Goal: Information Seeking & Learning: Check status

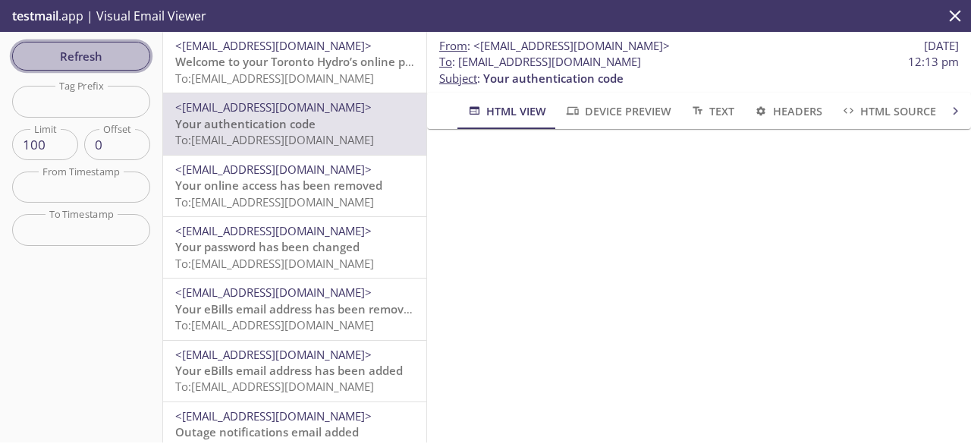
click at [117, 57] on span "Refresh" at bounding box center [81, 56] width 114 height 20
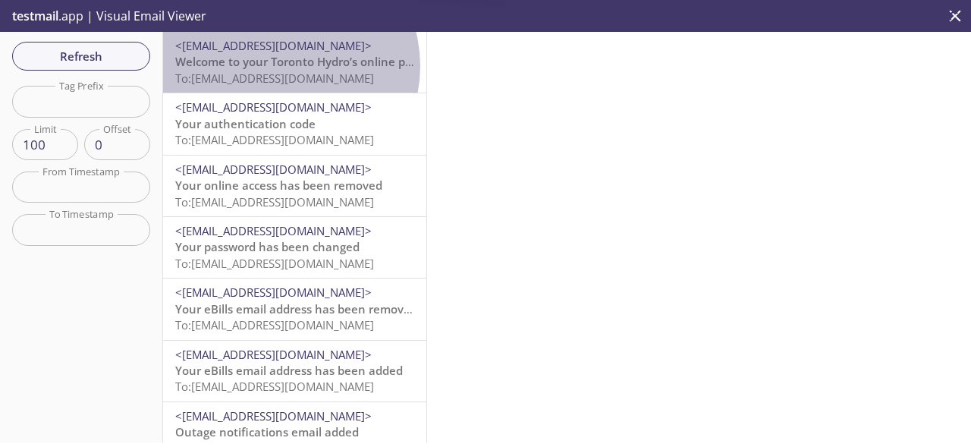
click at [281, 66] on span "Welcome to your Toronto Hydro’s online portal" at bounding box center [303, 61] width 256 height 15
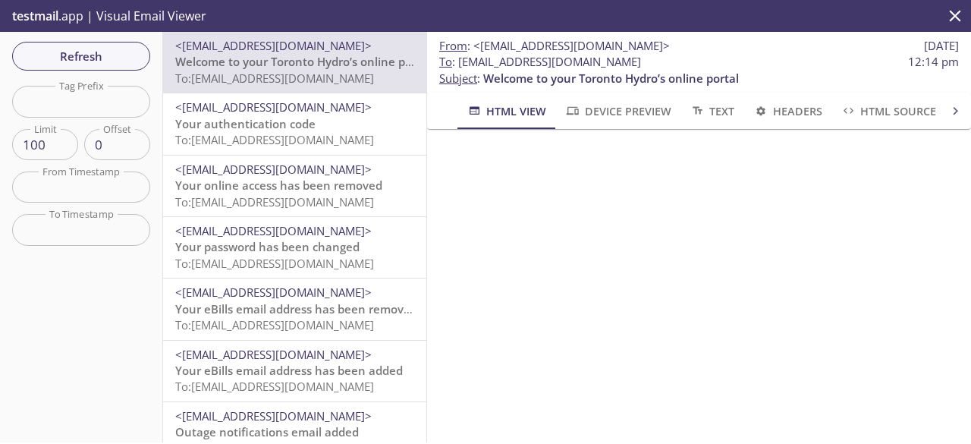
scroll to position [263, 0]
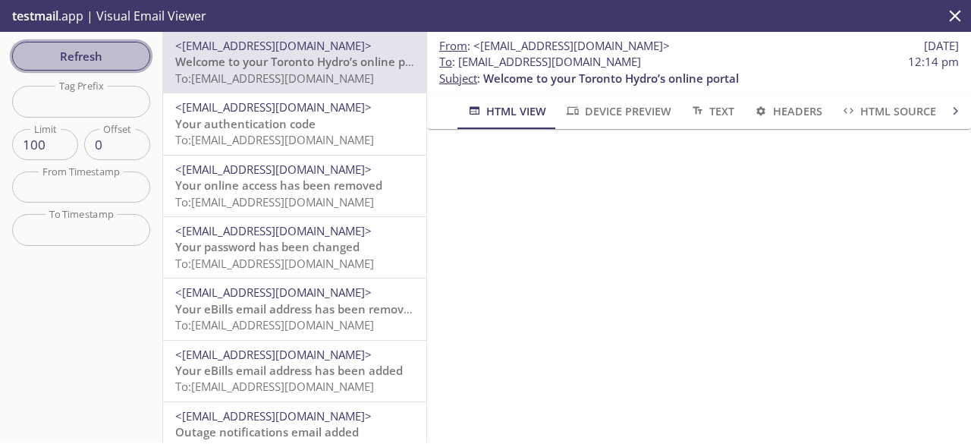
click at [74, 50] on span "Refresh" at bounding box center [81, 56] width 114 height 20
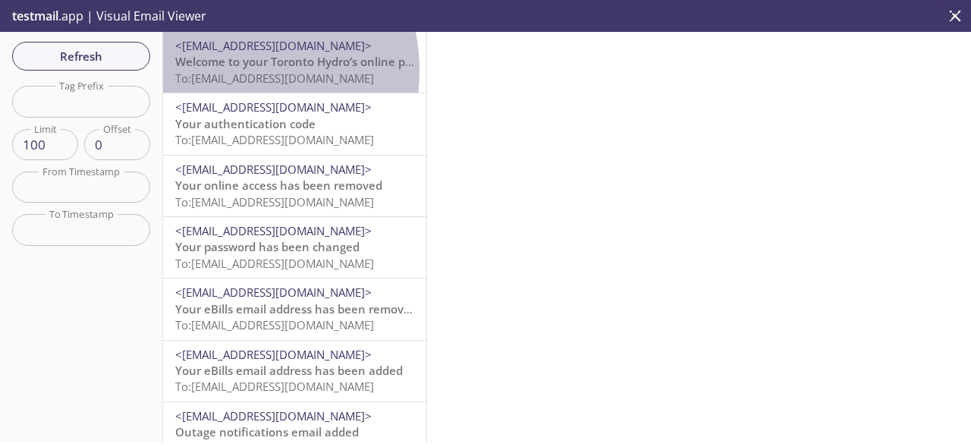
click at [222, 71] on span "To: [EMAIL_ADDRESS][DOMAIN_NAME]" at bounding box center [274, 78] width 199 height 15
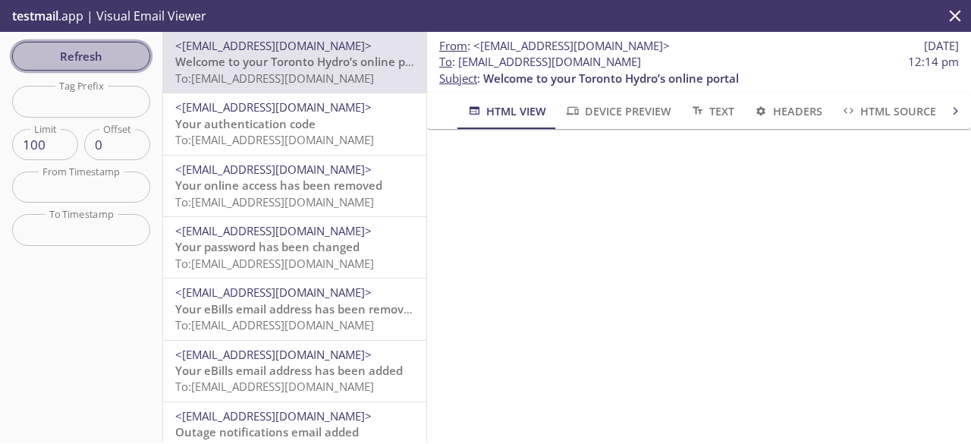
click at [112, 60] on span "Refresh" at bounding box center [81, 56] width 114 height 20
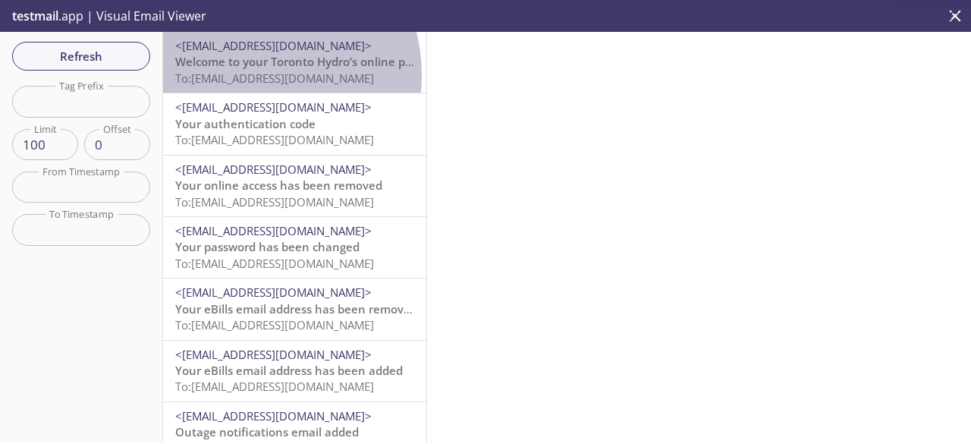
click at [249, 75] on span "To: [EMAIL_ADDRESS][DOMAIN_NAME]" at bounding box center [274, 78] width 199 height 15
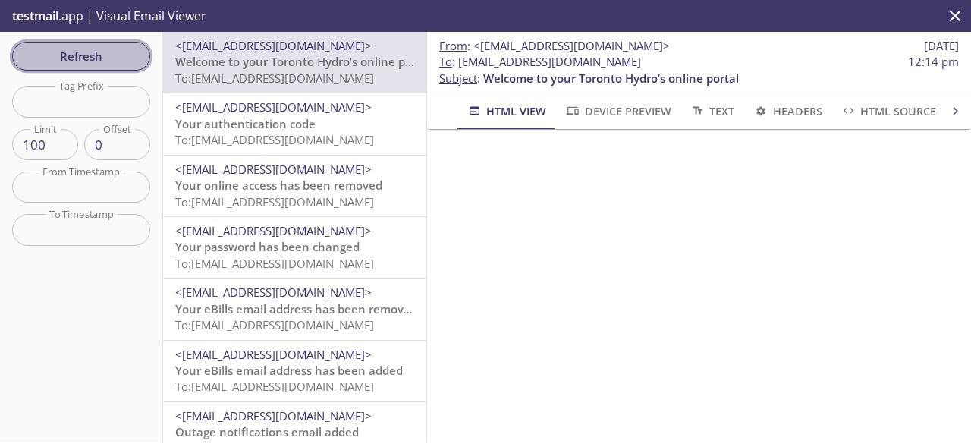
click at [85, 57] on span "Refresh" at bounding box center [81, 56] width 114 height 20
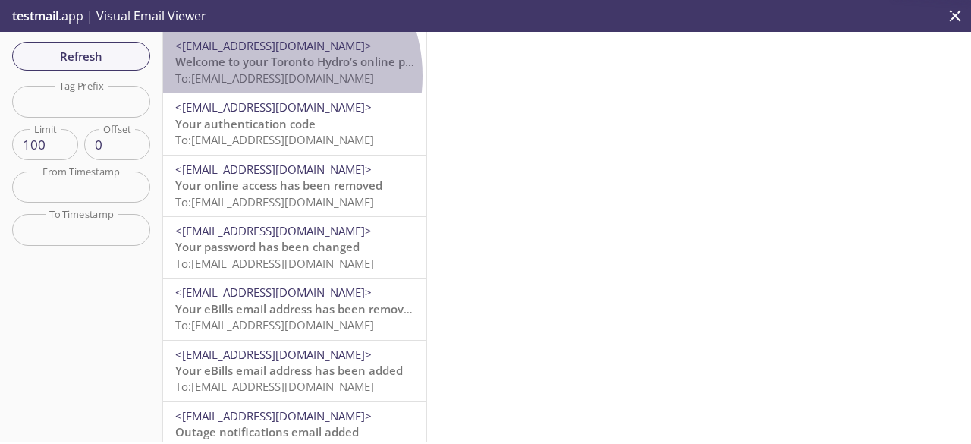
click at [264, 76] on span "To: [EMAIL_ADDRESS][DOMAIN_NAME]" at bounding box center [274, 78] width 199 height 15
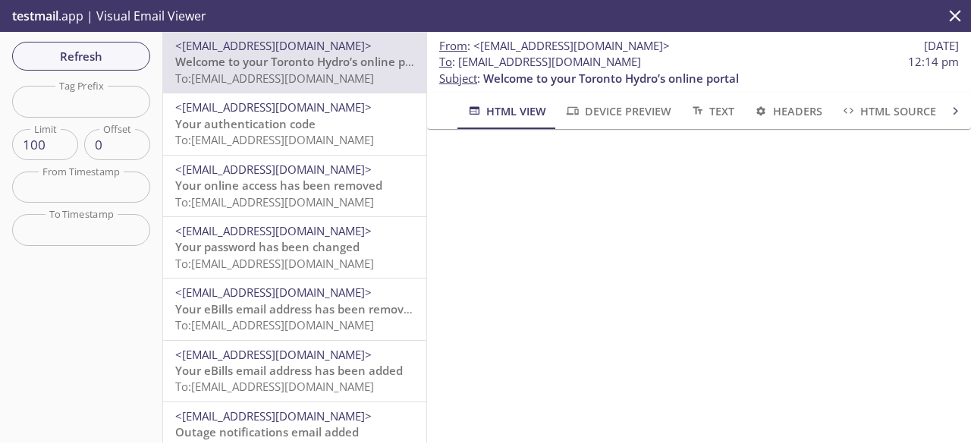
scroll to position [81, 0]
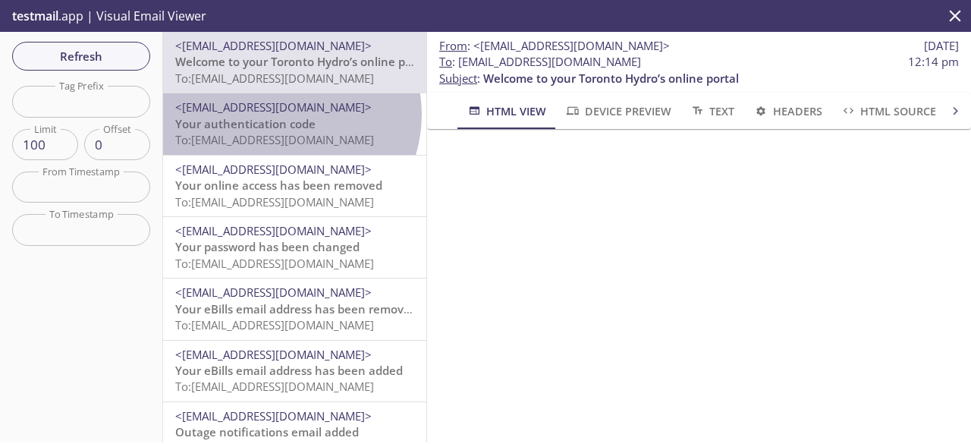
click at [285, 115] on span "<[EMAIL_ADDRESS][DOMAIN_NAME]>" at bounding box center [273, 106] width 197 height 15
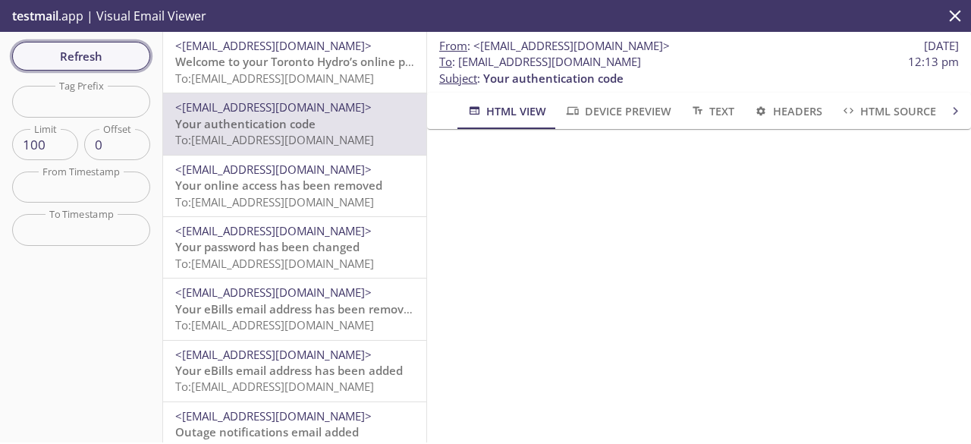
click at [115, 49] on span "Refresh" at bounding box center [81, 56] width 114 height 20
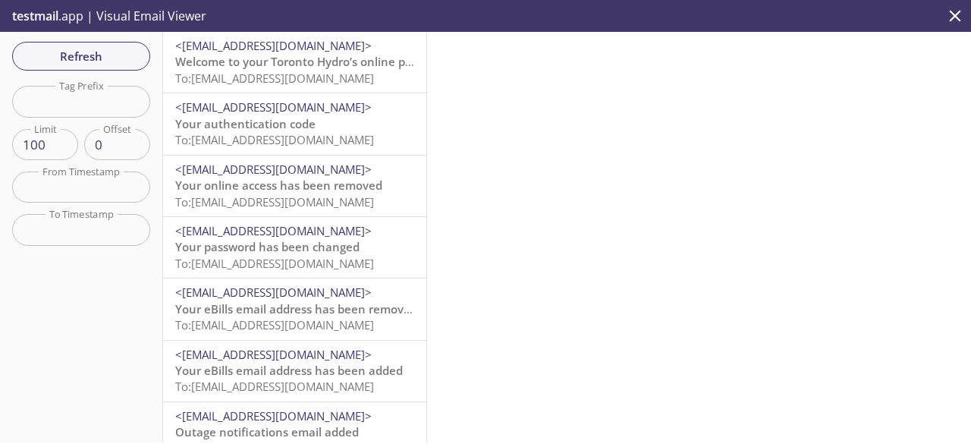
click at [219, 65] on span "Welcome to your Toronto Hydro’s online portal" at bounding box center [303, 61] width 256 height 15
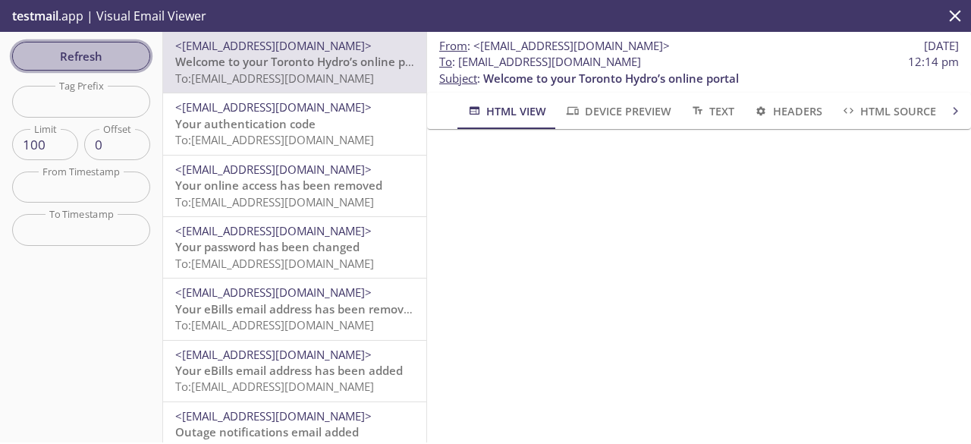
click at [109, 54] on span "Refresh" at bounding box center [81, 56] width 114 height 20
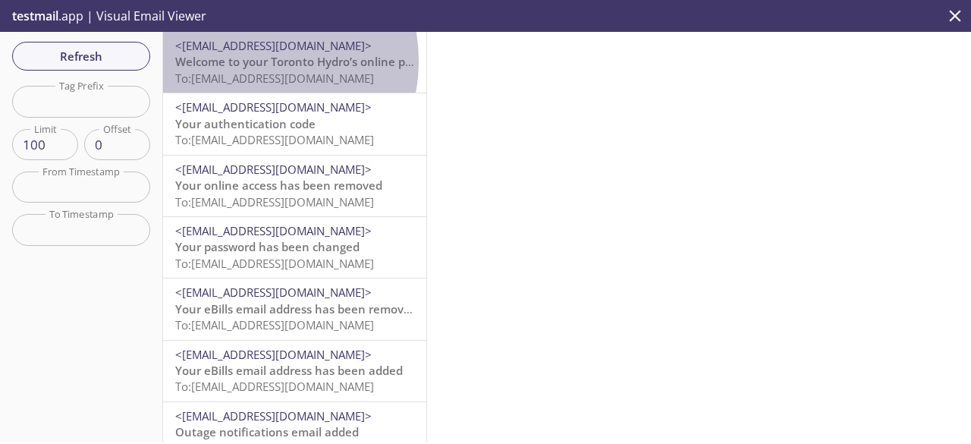
click at [244, 61] on span "Welcome to your Toronto Hydro’s online portal" at bounding box center [303, 61] width 256 height 15
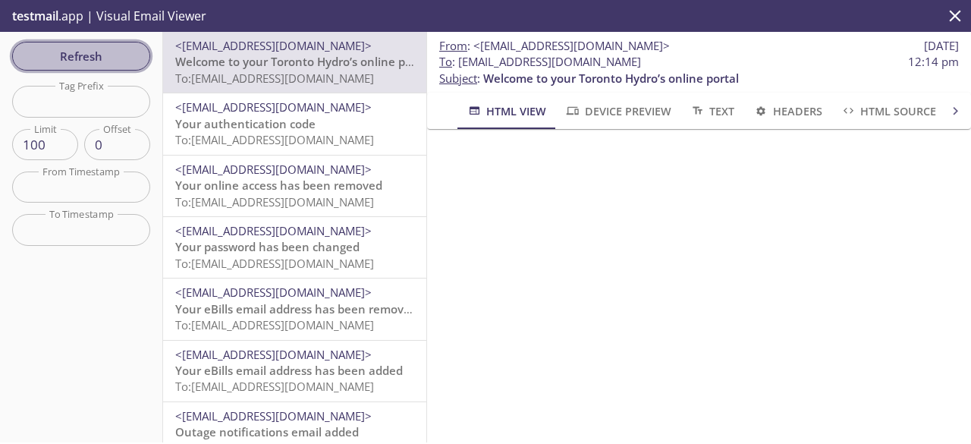
click at [65, 58] on span "Refresh" at bounding box center [81, 56] width 114 height 20
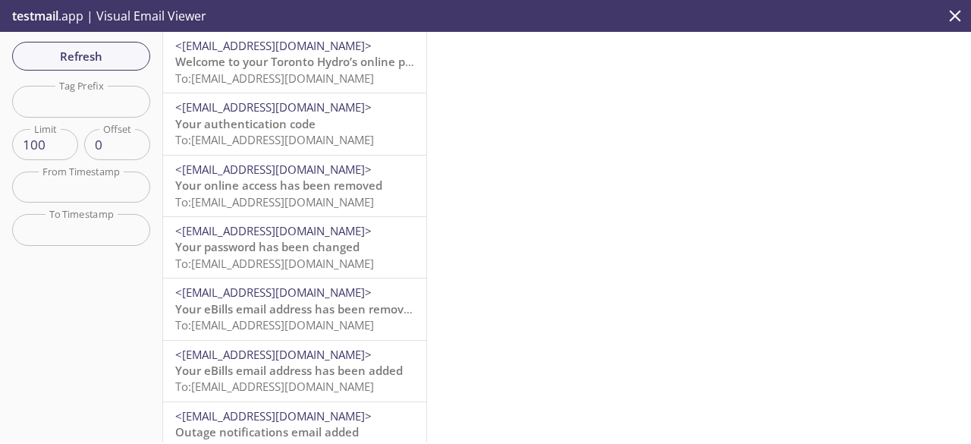
click at [260, 68] on span "Welcome to your Toronto Hydro’s online portal" at bounding box center [303, 61] width 256 height 15
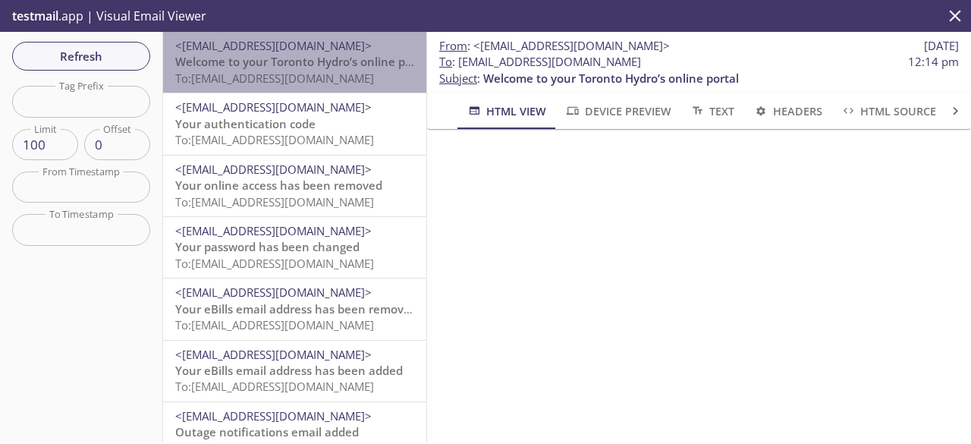
click at [307, 62] on span "Welcome to your Toronto Hydro’s online portal" at bounding box center [303, 61] width 256 height 15
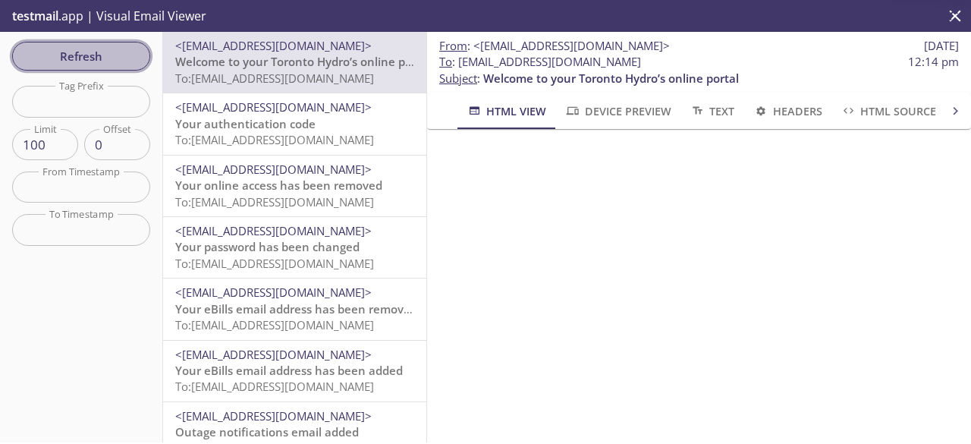
click at [105, 56] on span "Refresh" at bounding box center [81, 56] width 114 height 20
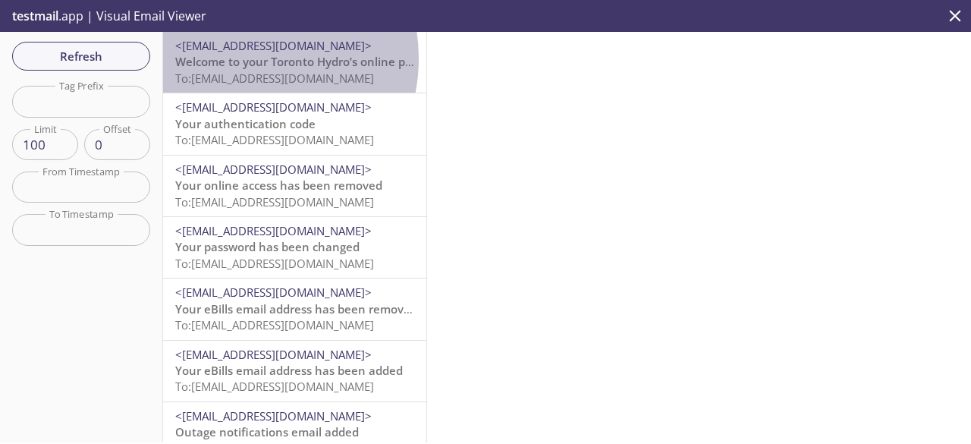
click at [236, 58] on span "Welcome to your Toronto Hydro’s online portal" at bounding box center [303, 61] width 256 height 15
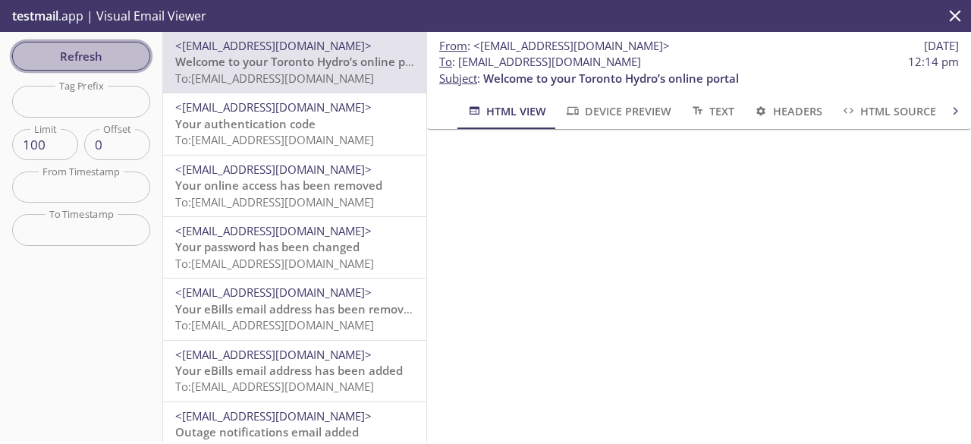
click at [86, 59] on span "Refresh" at bounding box center [81, 56] width 114 height 20
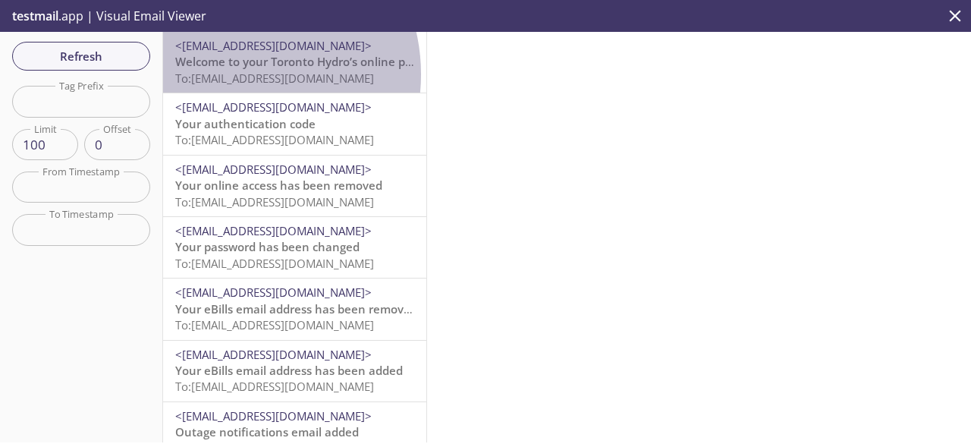
click at [232, 74] on span "To: [EMAIL_ADDRESS][DOMAIN_NAME]" at bounding box center [274, 78] width 199 height 15
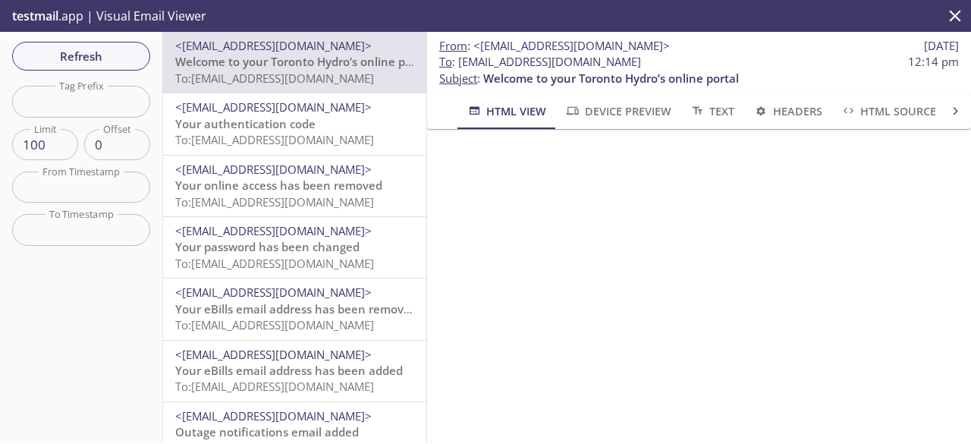
scroll to position [263, 0]
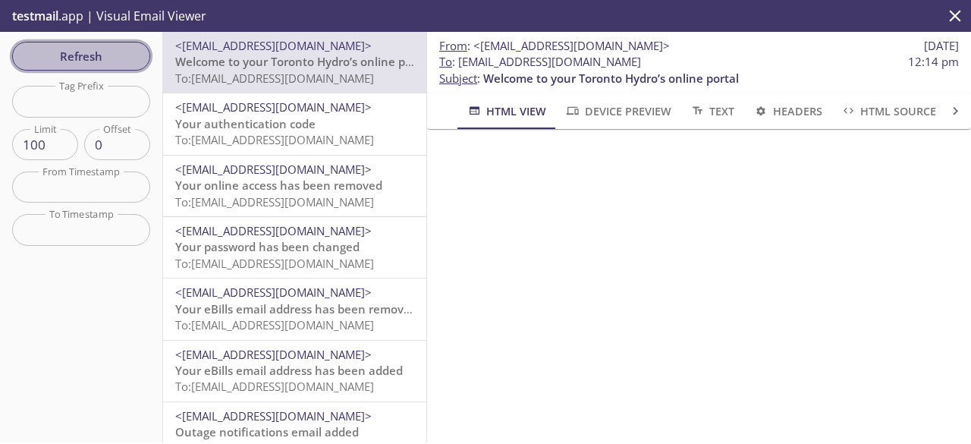
click at [77, 54] on span "Refresh" at bounding box center [81, 56] width 114 height 20
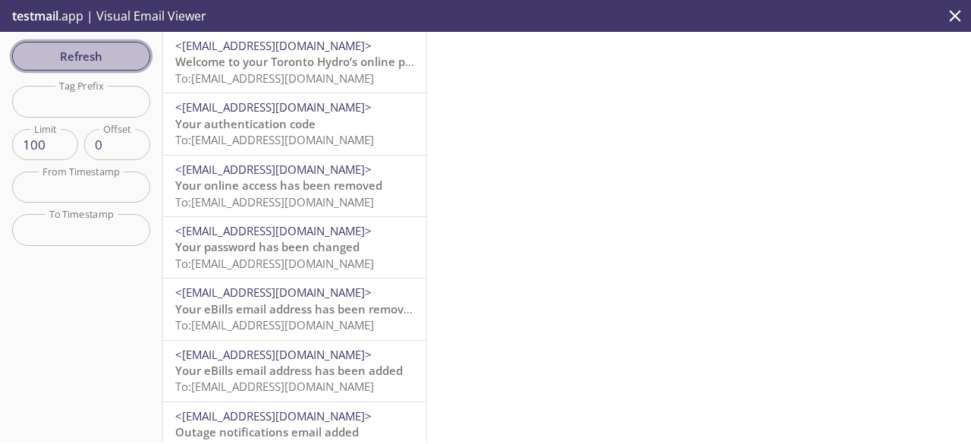
click at [77, 54] on span "Refresh" at bounding box center [81, 56] width 114 height 20
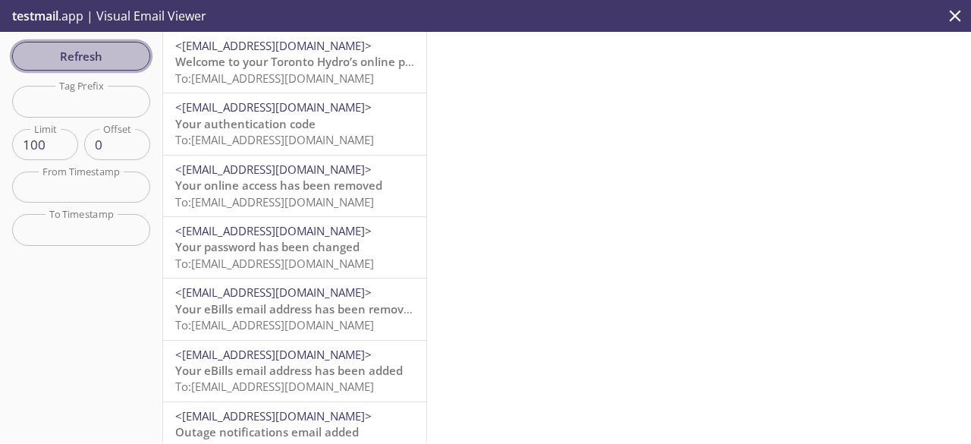
click at [77, 54] on span "Refresh" at bounding box center [81, 56] width 114 height 20
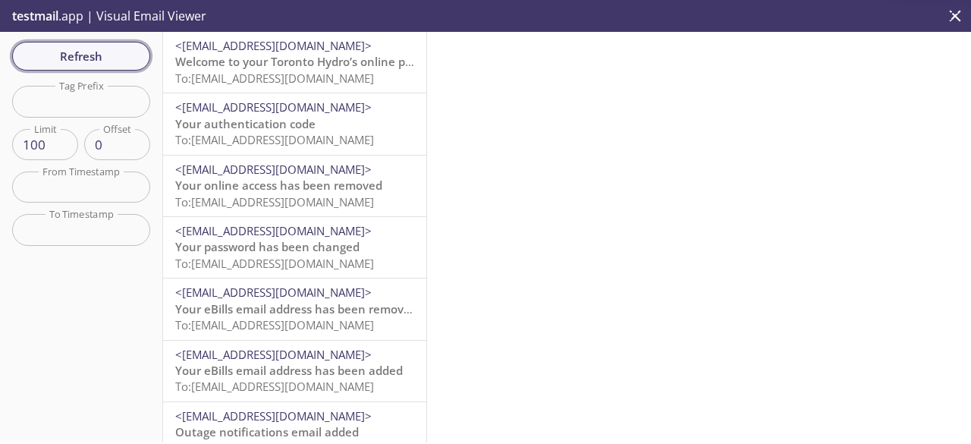
click at [77, 54] on span "Refresh" at bounding box center [81, 56] width 114 height 20
click at [77, 54] on div "Refresh Filters Tag Prefix Tag Prefix Limit 100 Limit Offset 0 Offset From Time…" at bounding box center [81, 237] width 163 height 411
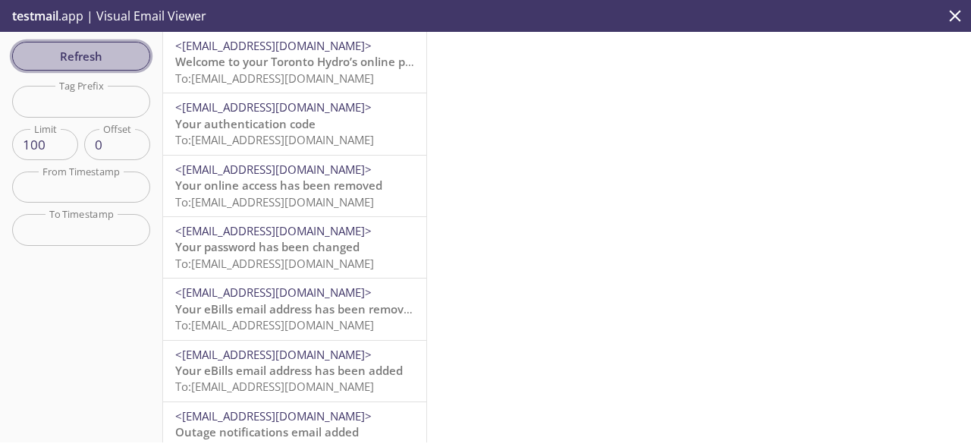
click at [77, 54] on span "Refresh" at bounding box center [81, 56] width 114 height 20
click at [95, 61] on span "Refresh" at bounding box center [81, 56] width 114 height 20
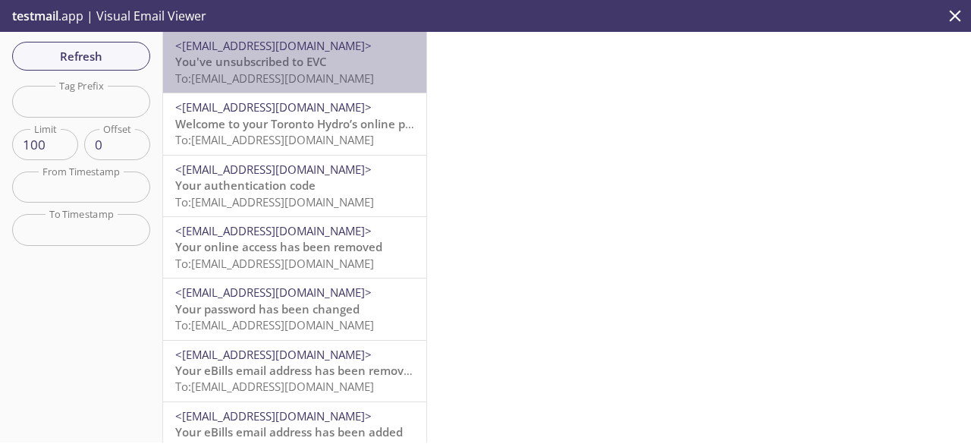
click at [340, 69] on p "You've unsubscribed to EVC To: [EMAIL_ADDRESS][DOMAIN_NAME]" at bounding box center [294, 70] width 239 height 33
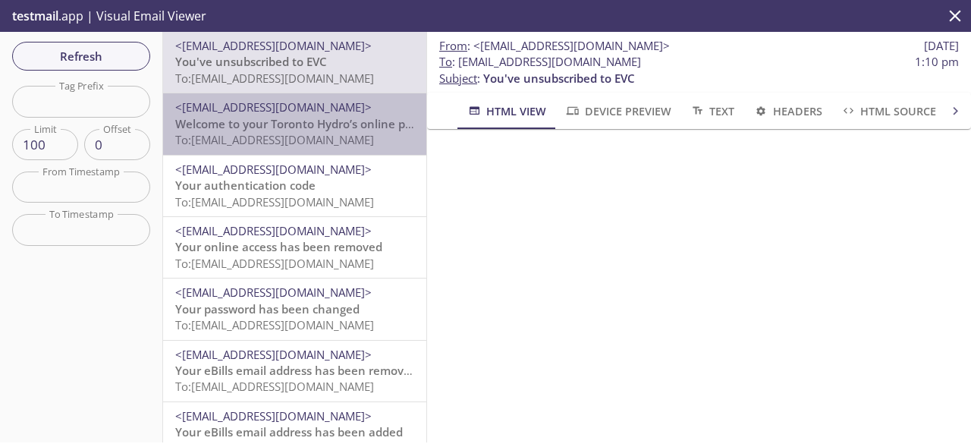
click at [318, 118] on span "Welcome to your Toronto Hydro’s online portal" at bounding box center [303, 123] width 256 height 15
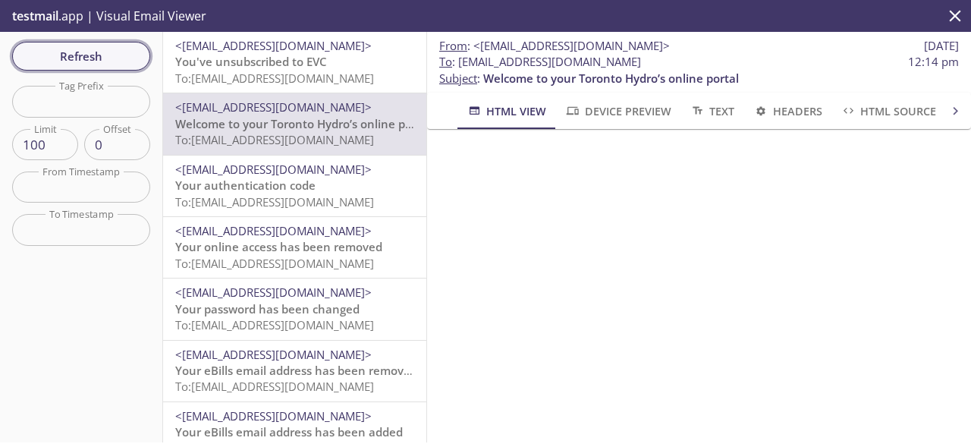
click at [92, 58] on span "Refresh" at bounding box center [81, 56] width 114 height 20
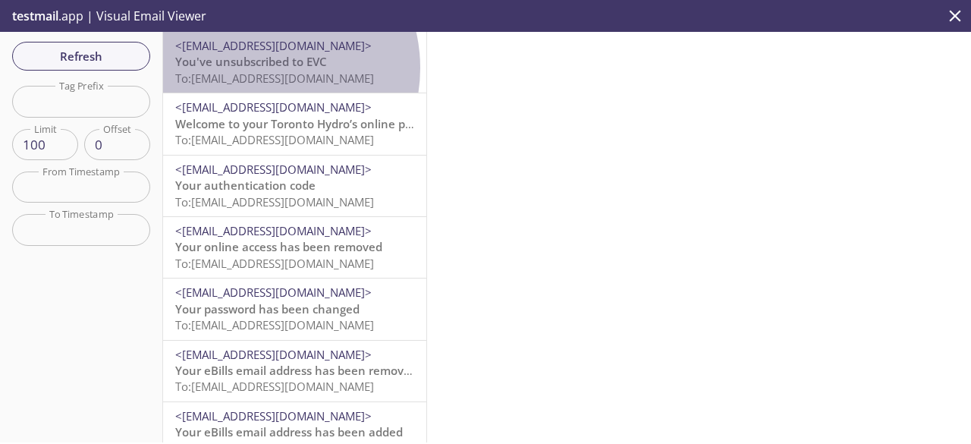
click at [259, 68] on span "You've unsubscribed to EVC" at bounding box center [251, 61] width 152 height 15
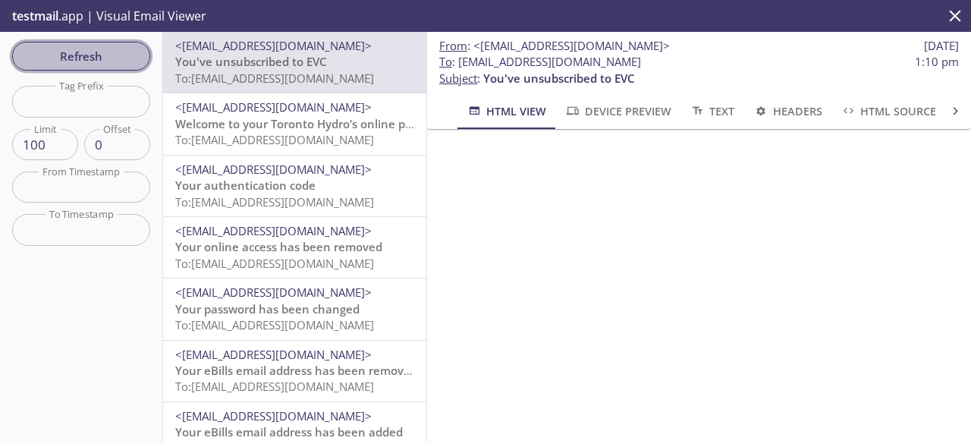
click at [68, 67] on button "Refresh" at bounding box center [81, 56] width 138 height 29
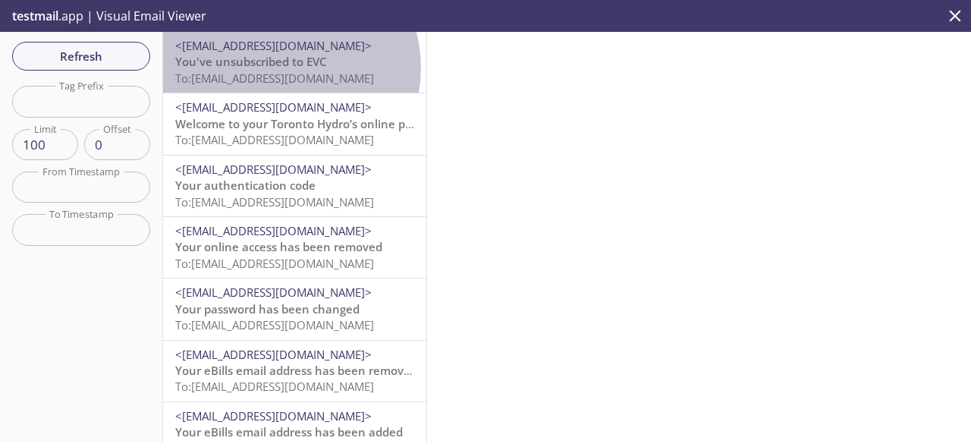
click at [287, 68] on span "You've unsubscribed to EVC" at bounding box center [251, 61] width 152 height 15
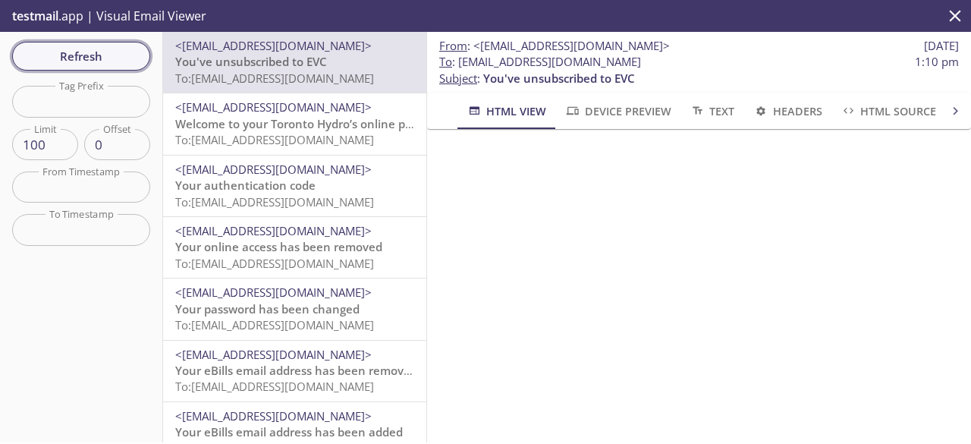
click at [130, 55] on span "Refresh" at bounding box center [81, 56] width 114 height 20
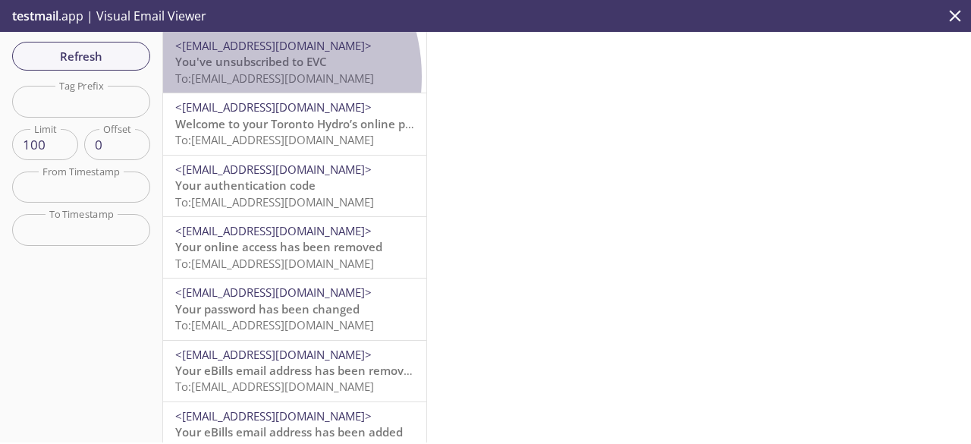
click at [240, 77] on span "To: [EMAIL_ADDRESS][DOMAIN_NAME]" at bounding box center [274, 78] width 199 height 15
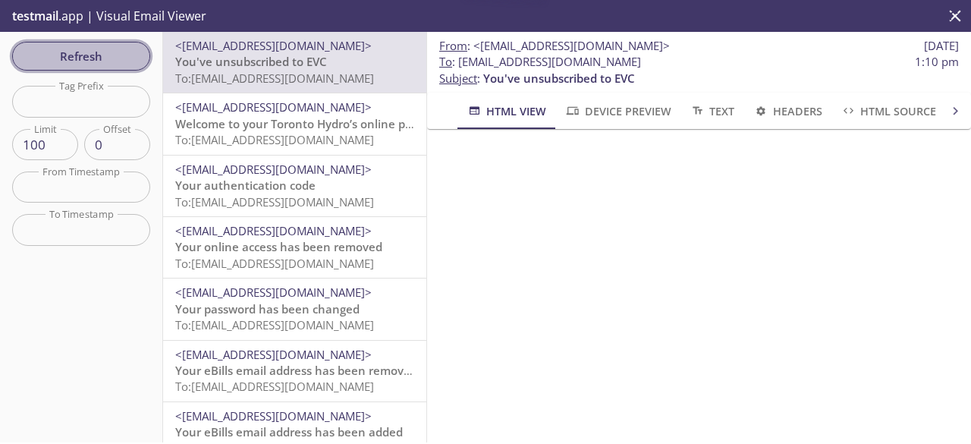
click at [94, 60] on span "Refresh" at bounding box center [81, 56] width 114 height 20
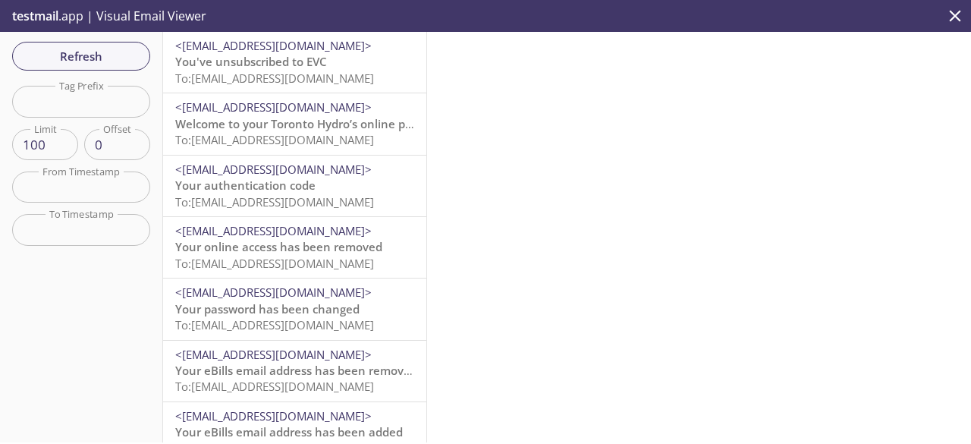
click at [238, 63] on span "You've unsubscribed to EVC" at bounding box center [251, 61] width 152 height 15
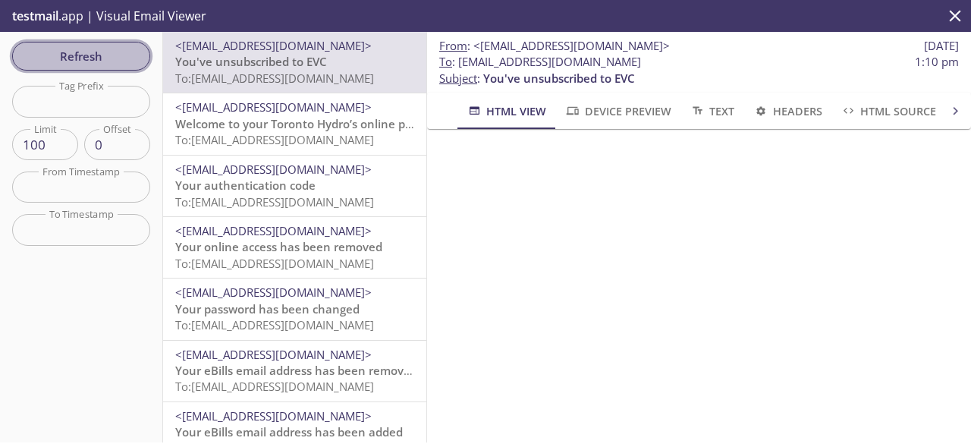
click at [123, 58] on span "Refresh" at bounding box center [81, 56] width 114 height 20
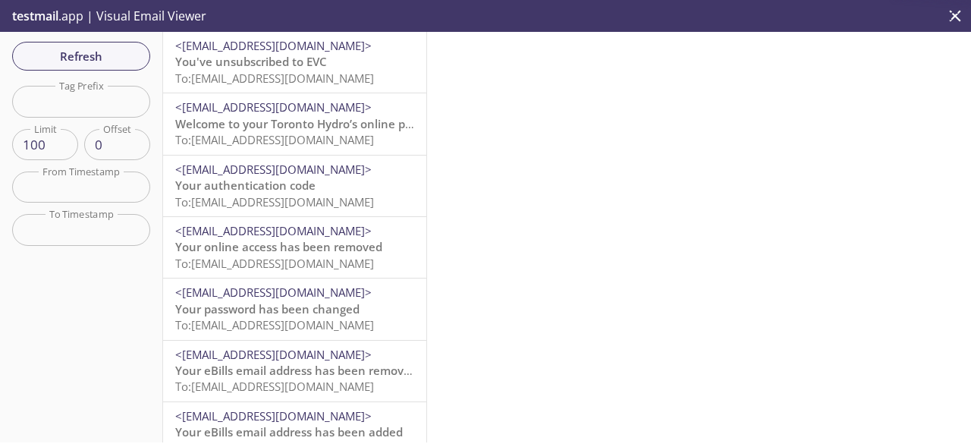
click at [255, 60] on span "You've unsubscribed to EVC" at bounding box center [251, 61] width 152 height 15
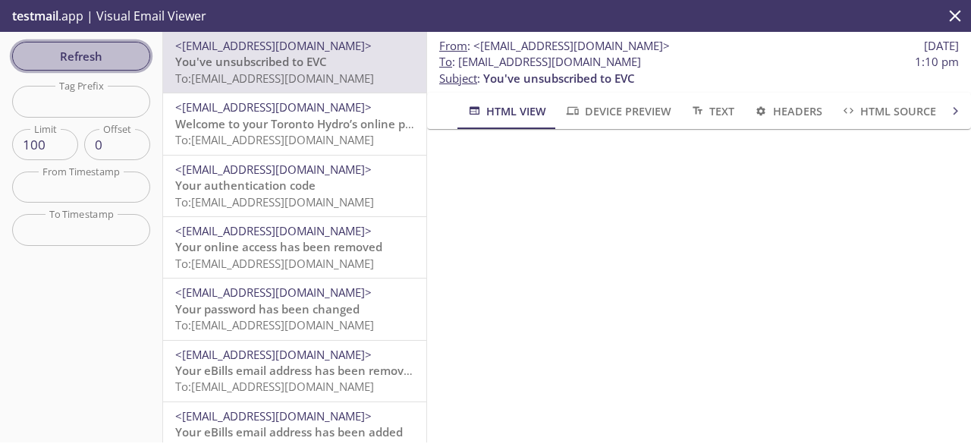
click at [112, 64] on span "Refresh" at bounding box center [81, 56] width 114 height 20
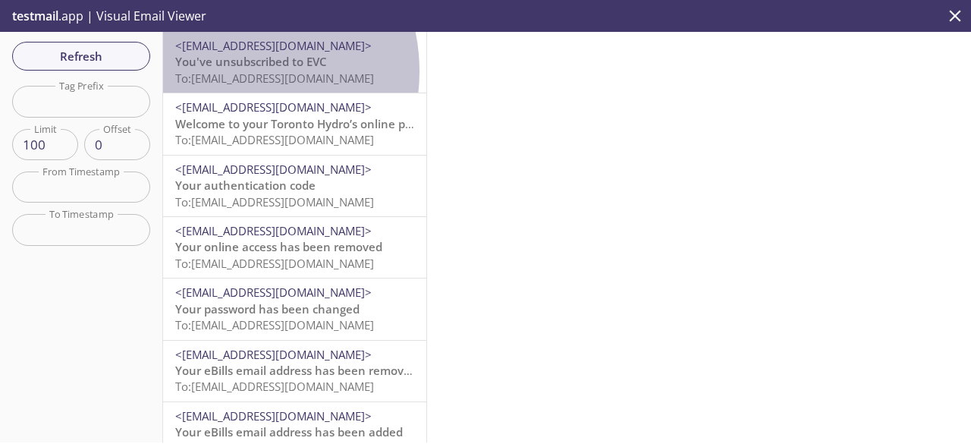
click at [224, 71] on span "To: [EMAIL_ADDRESS][DOMAIN_NAME]" at bounding box center [274, 78] width 199 height 15
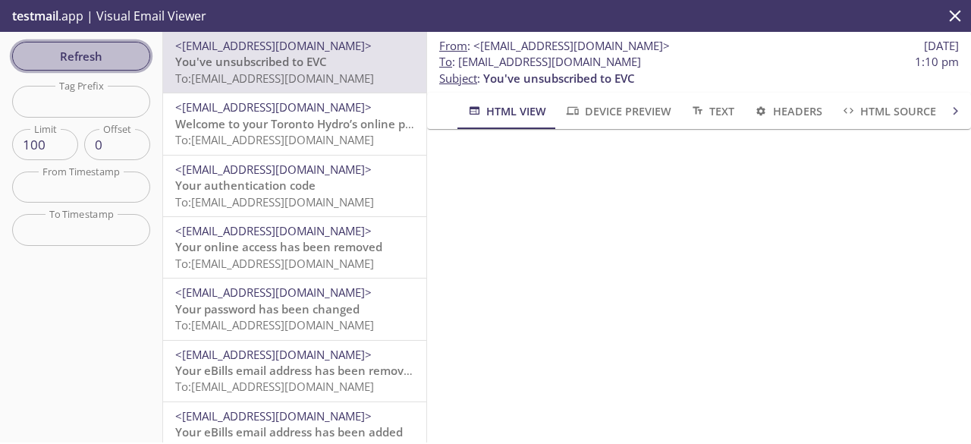
click at [118, 64] on span "Refresh" at bounding box center [81, 56] width 114 height 20
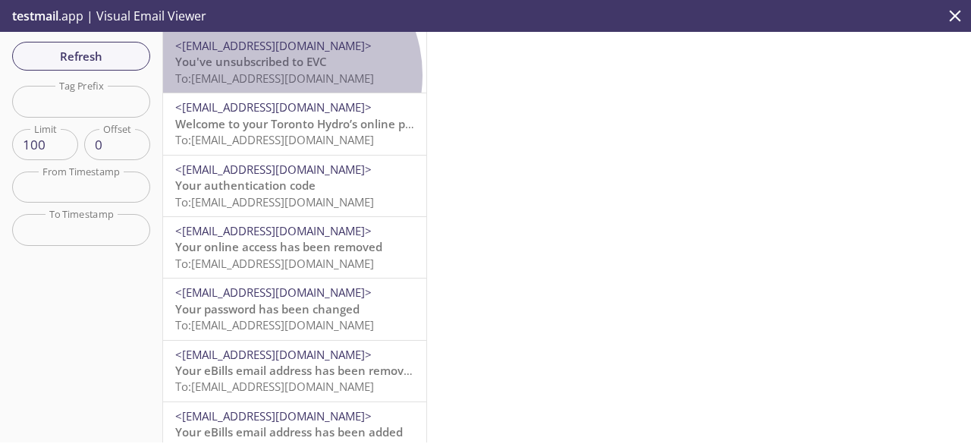
click at [283, 75] on span "To: [EMAIL_ADDRESS][DOMAIN_NAME]" at bounding box center [274, 78] width 199 height 15
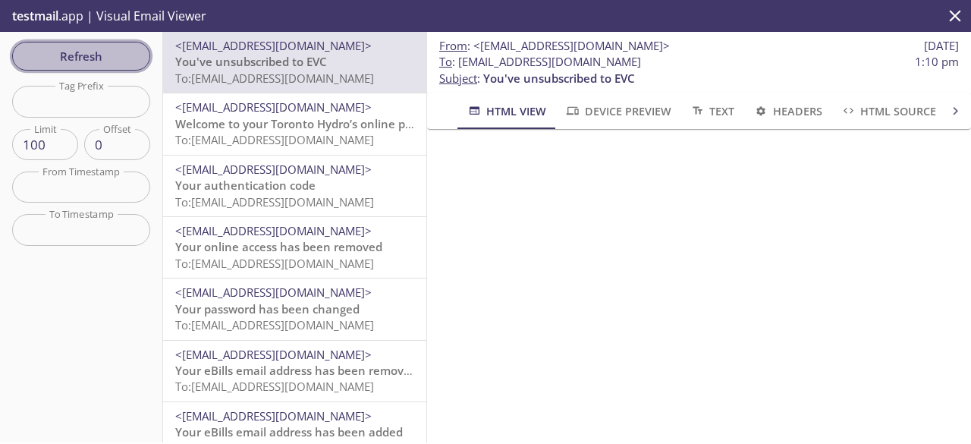
click at [101, 60] on span "Refresh" at bounding box center [81, 56] width 114 height 20
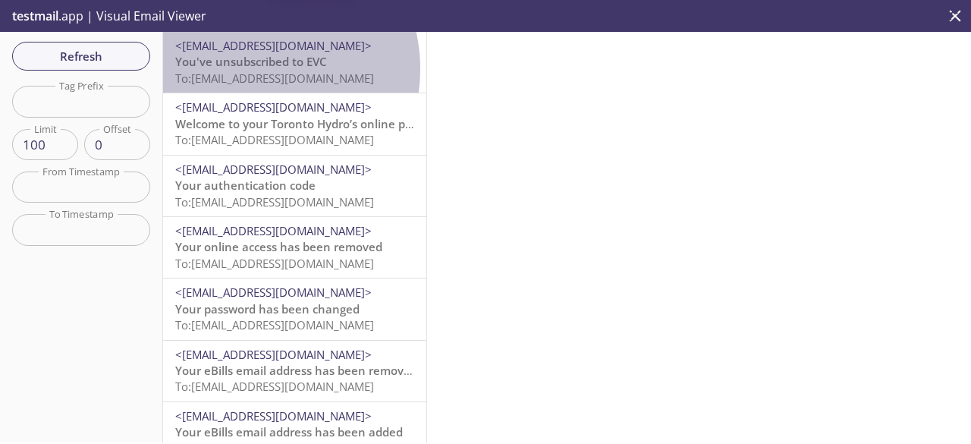
click at [252, 69] on span "You've unsubscribed to EVC" at bounding box center [251, 61] width 152 height 15
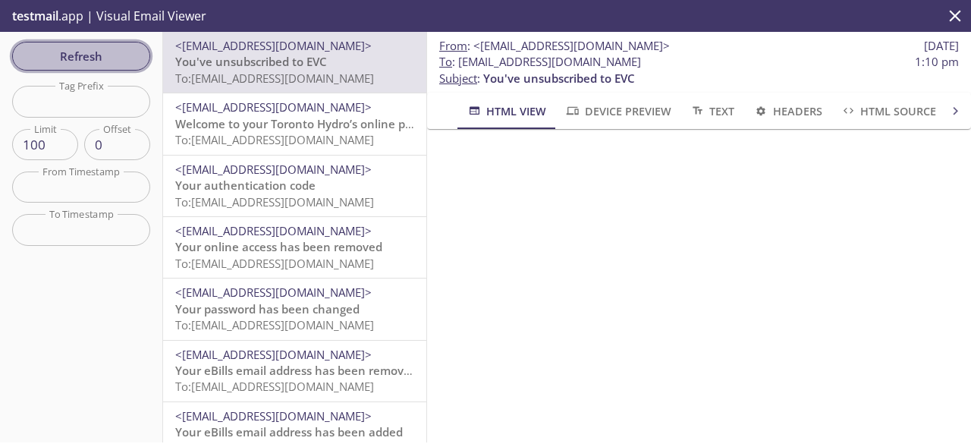
click at [128, 66] on button "Refresh" at bounding box center [81, 56] width 138 height 29
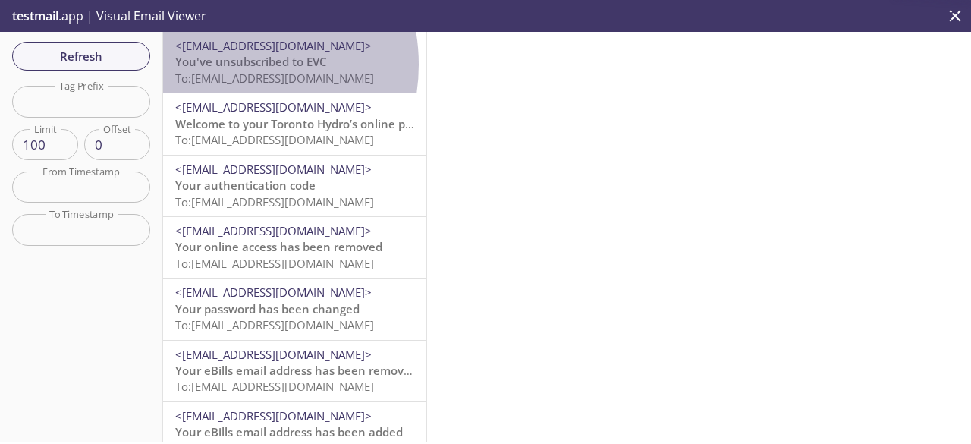
click at [226, 65] on span "You've unsubscribed to EVC" at bounding box center [251, 61] width 152 height 15
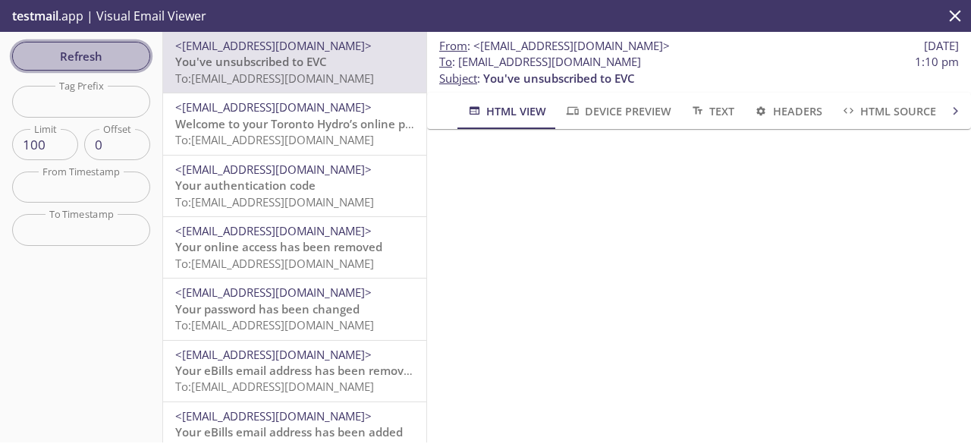
click at [86, 55] on span "Refresh" at bounding box center [81, 56] width 114 height 20
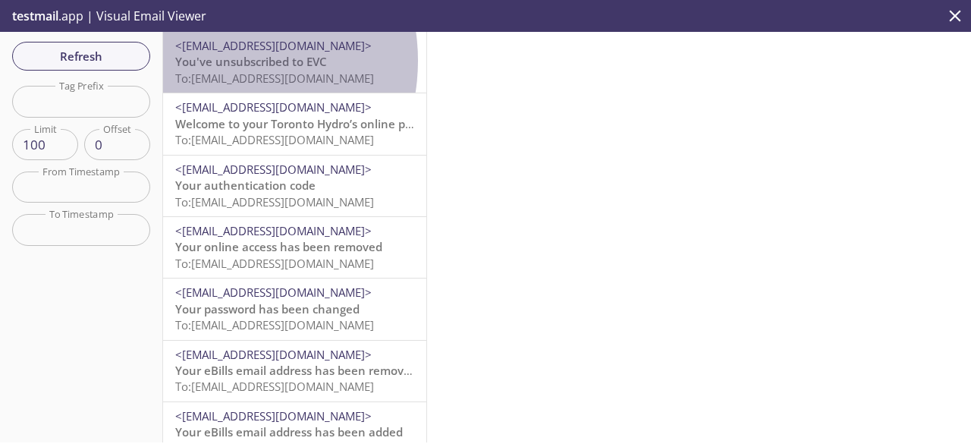
click at [211, 61] on span "You've unsubscribed to EVC" at bounding box center [251, 61] width 152 height 15
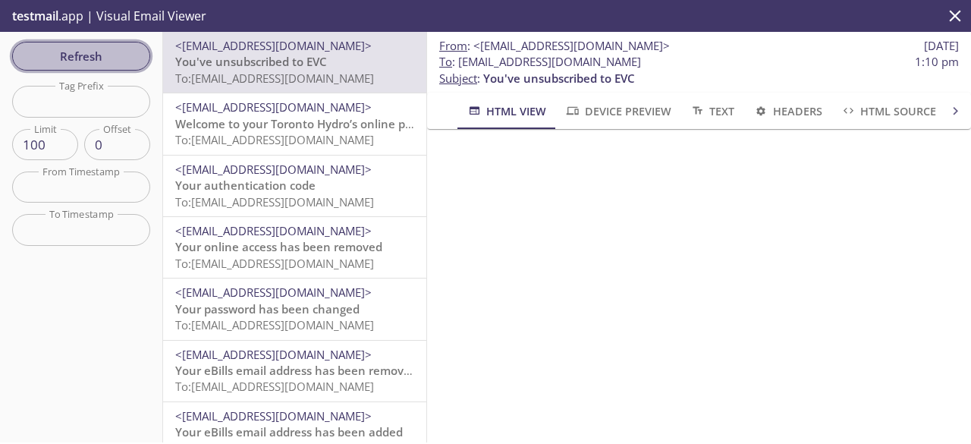
click at [93, 57] on span "Refresh" at bounding box center [81, 56] width 114 height 20
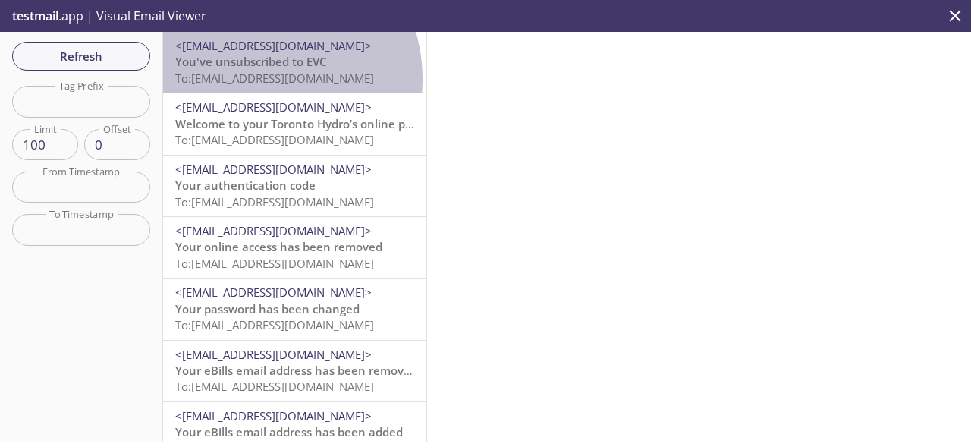
click at [253, 79] on span "To: [EMAIL_ADDRESS][DOMAIN_NAME]" at bounding box center [274, 78] width 199 height 15
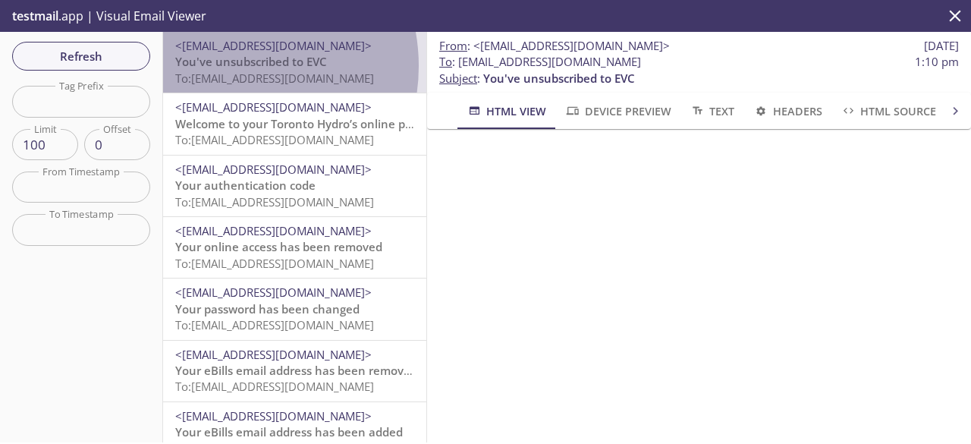
click at [225, 66] on span "You've unsubscribed to EVC" at bounding box center [251, 61] width 152 height 15
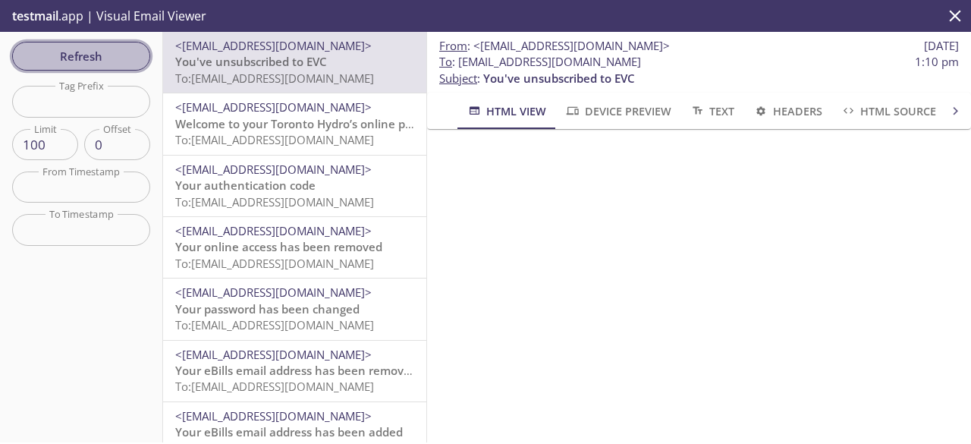
click at [123, 55] on span "Refresh" at bounding box center [81, 56] width 114 height 20
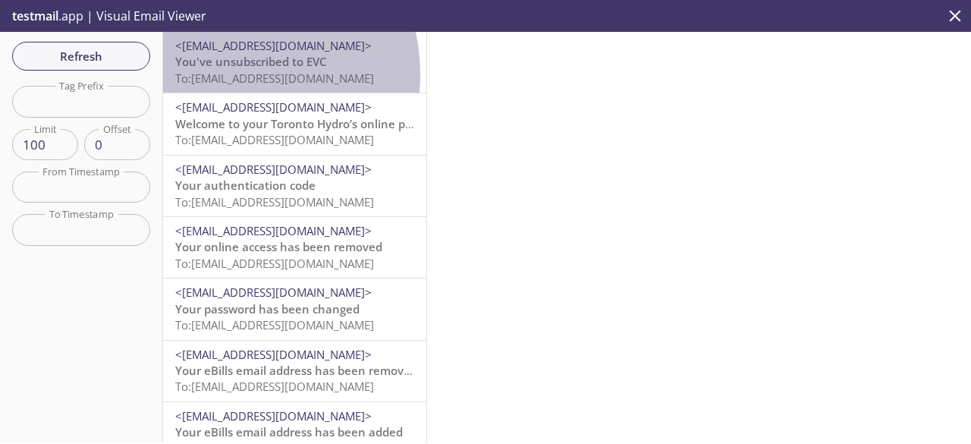
click at [222, 74] on span "To: [EMAIL_ADDRESS][DOMAIN_NAME]" at bounding box center [274, 78] width 199 height 15
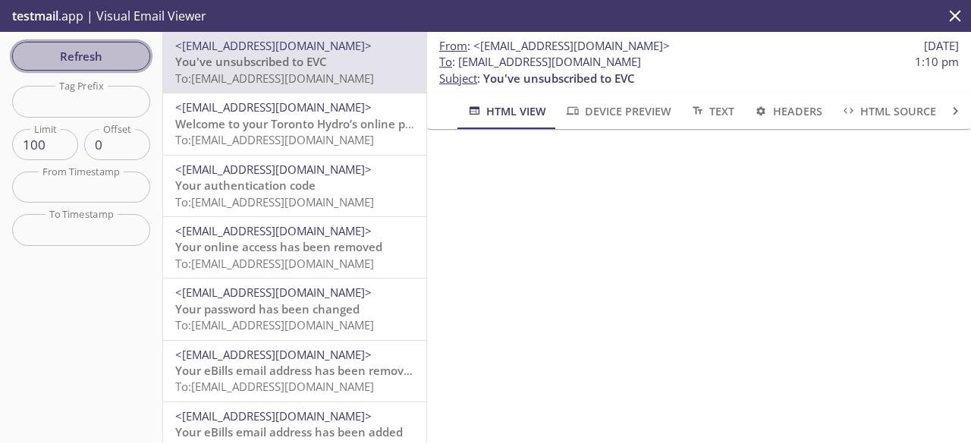
click at [96, 52] on span "Refresh" at bounding box center [81, 56] width 114 height 20
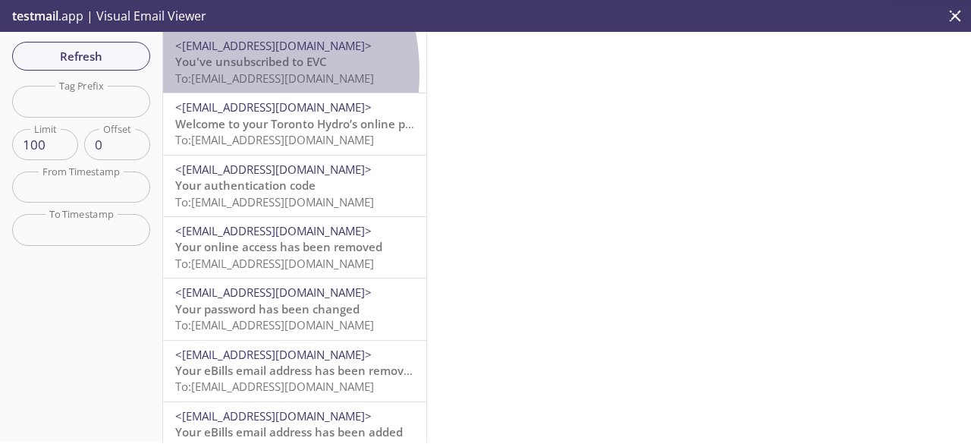
click at [200, 73] on span "To: [EMAIL_ADDRESS][DOMAIN_NAME]" at bounding box center [274, 78] width 199 height 15
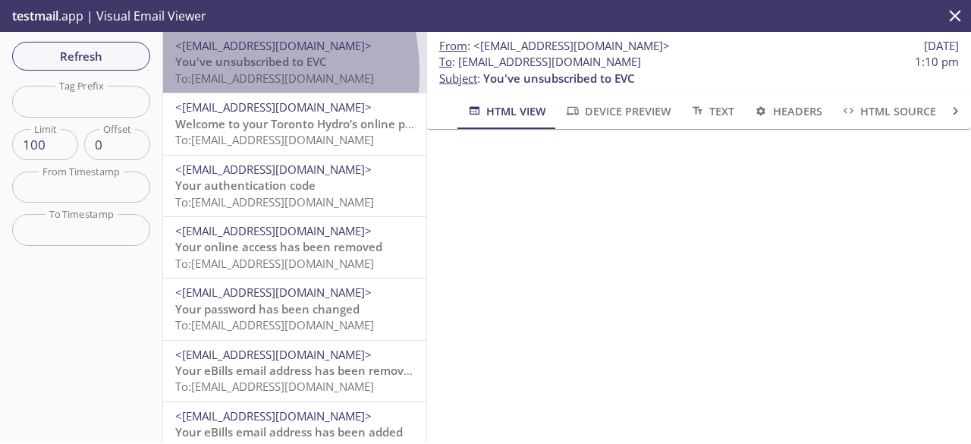
click at [200, 73] on span "To: [EMAIL_ADDRESS][DOMAIN_NAME]" at bounding box center [274, 78] width 199 height 15
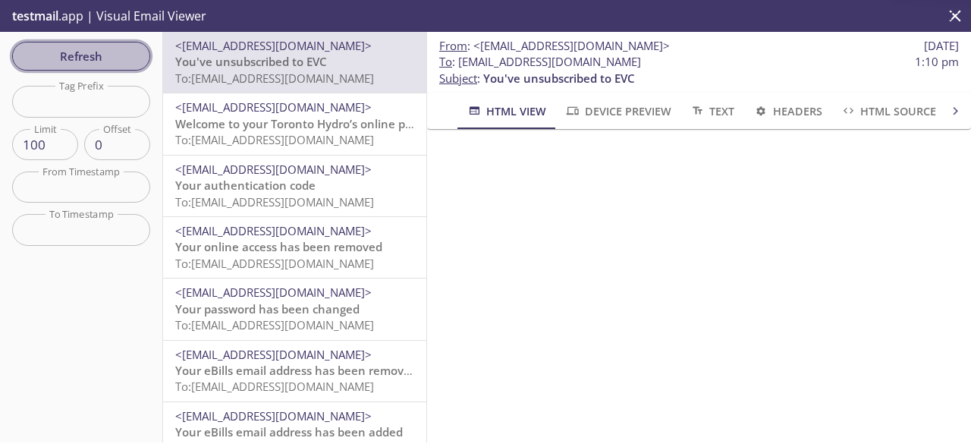
click at [102, 55] on span "Refresh" at bounding box center [81, 56] width 114 height 20
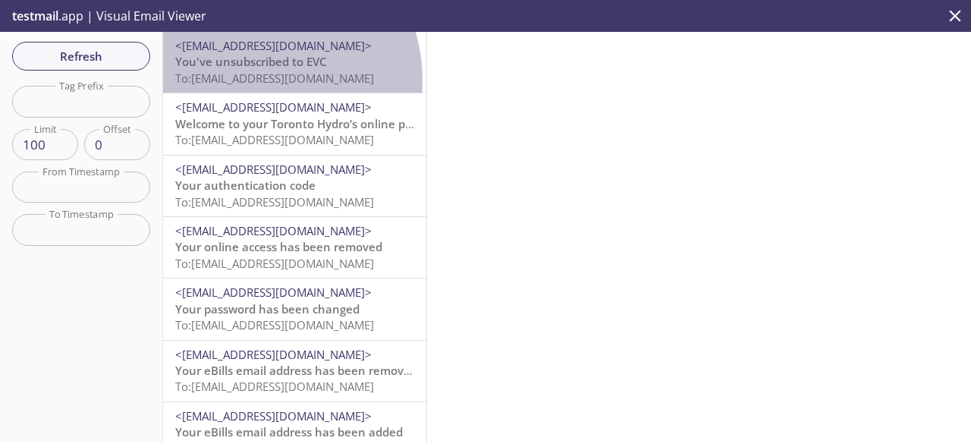
click at [250, 80] on span "To: [EMAIL_ADDRESS][DOMAIN_NAME]" at bounding box center [274, 78] width 199 height 15
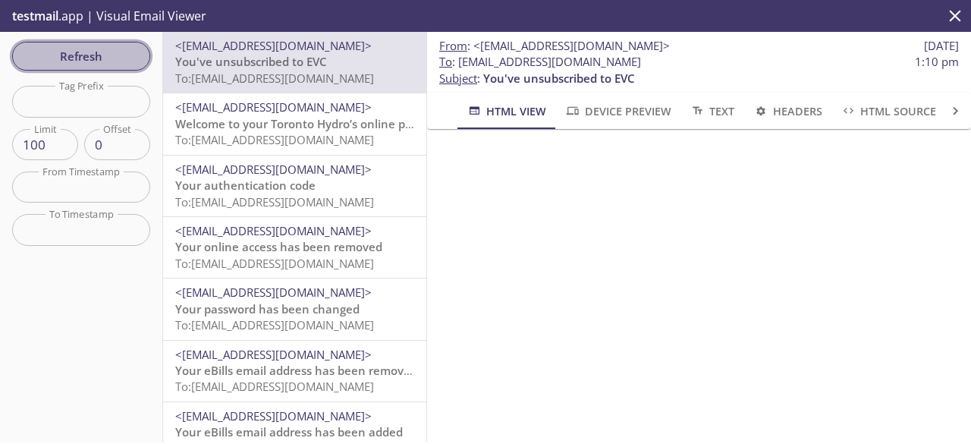
click at [87, 58] on span "Refresh" at bounding box center [81, 56] width 114 height 20
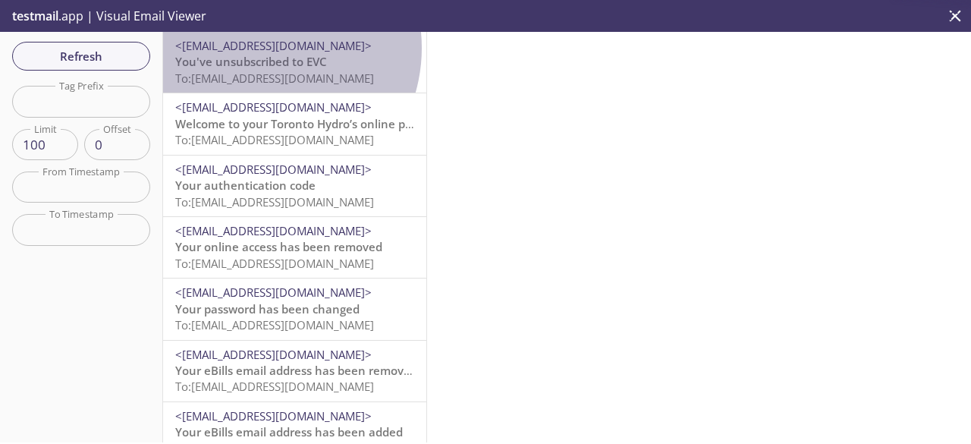
click at [257, 48] on span "<[EMAIL_ADDRESS][DOMAIN_NAME]>" at bounding box center [273, 45] width 197 height 15
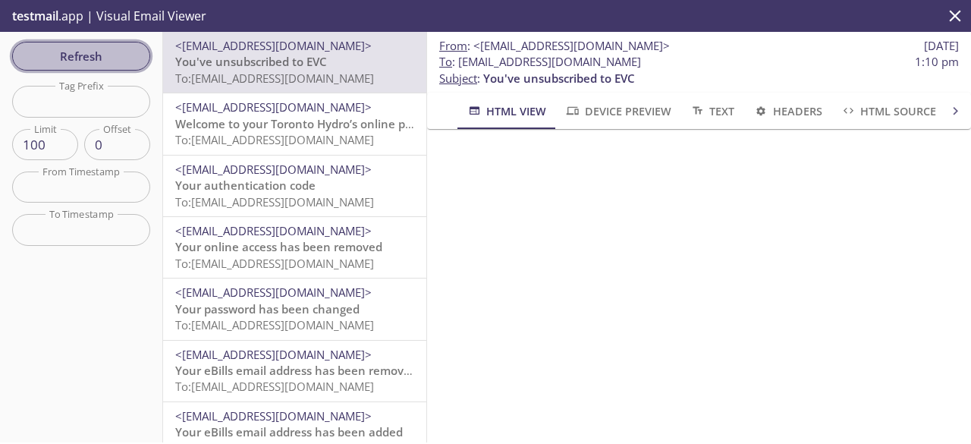
click at [90, 66] on button "Refresh" at bounding box center [81, 56] width 138 height 29
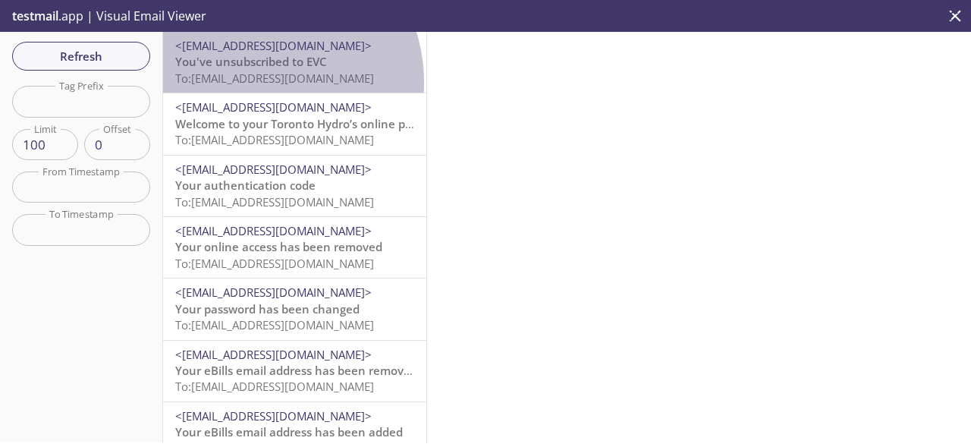
click at [253, 83] on span "To: [EMAIL_ADDRESS][DOMAIN_NAME]" at bounding box center [274, 78] width 199 height 15
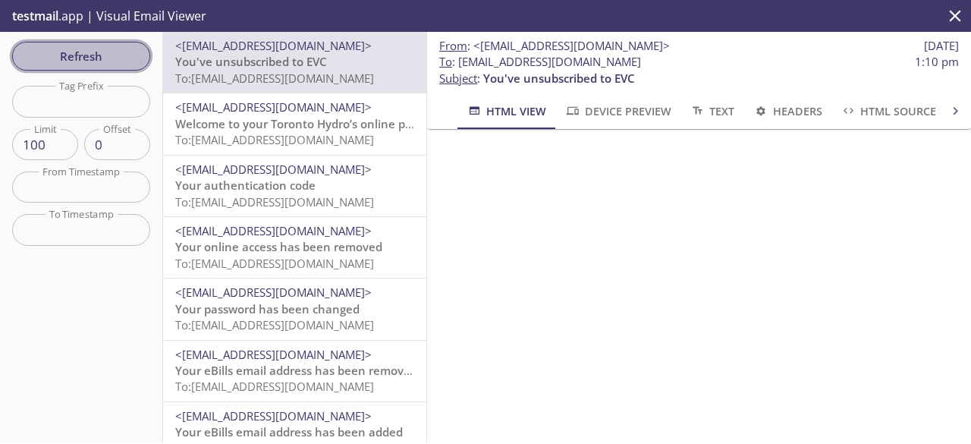
click at [96, 54] on span "Refresh" at bounding box center [81, 56] width 114 height 20
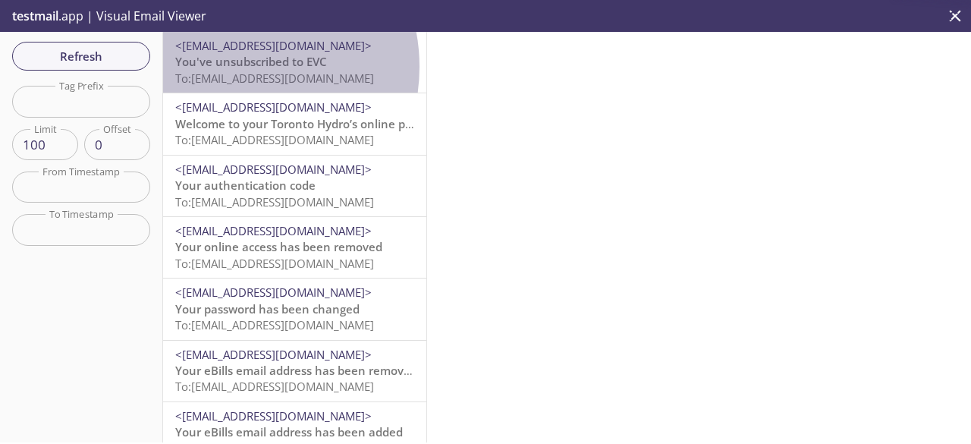
click at [234, 67] on span "You've unsubscribed to EVC" at bounding box center [251, 61] width 152 height 15
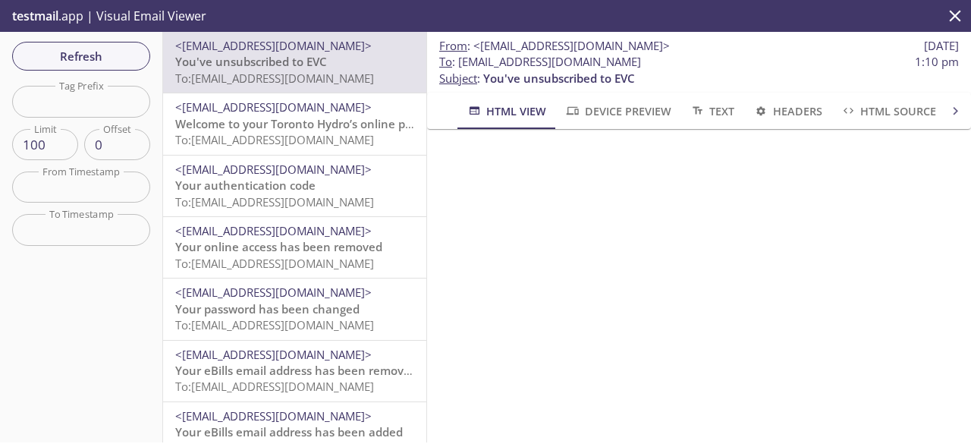
click at [113, 71] on div "Refresh Filters Tag Prefix Tag Prefix Limit 100 Limit Offset 0 Offset From Time…" at bounding box center [81, 237] width 163 height 411
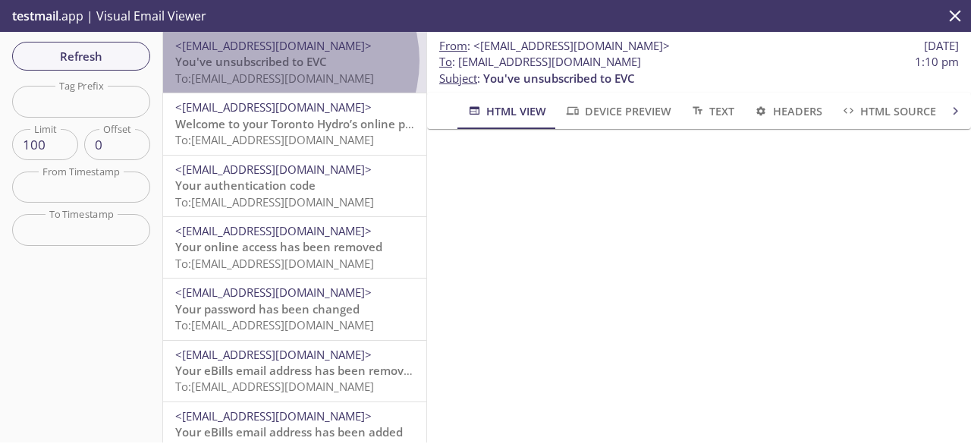
click at [285, 61] on span "You've unsubscribed to EVC" at bounding box center [251, 61] width 152 height 15
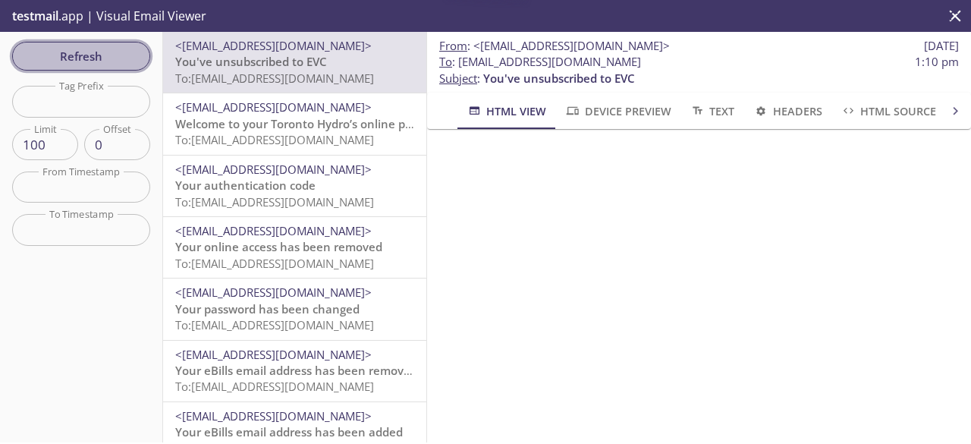
click at [106, 49] on span "Refresh" at bounding box center [81, 56] width 114 height 20
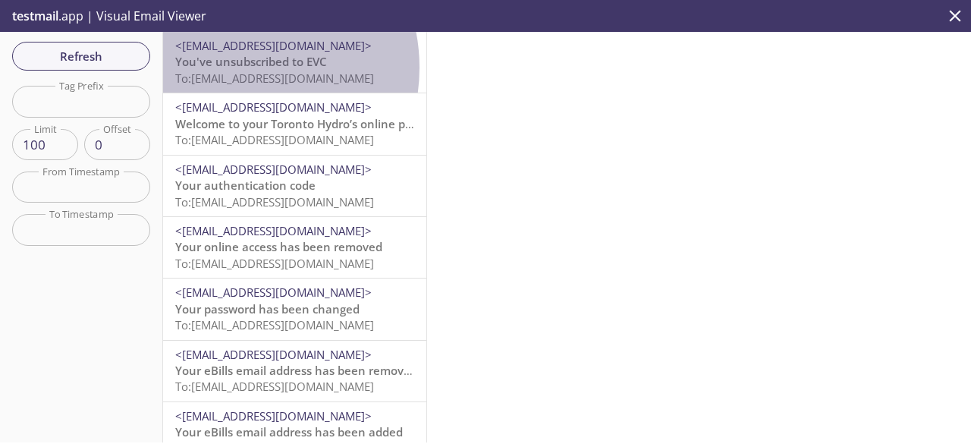
click at [234, 68] on span "You've unsubscribed to EVC" at bounding box center [251, 61] width 152 height 15
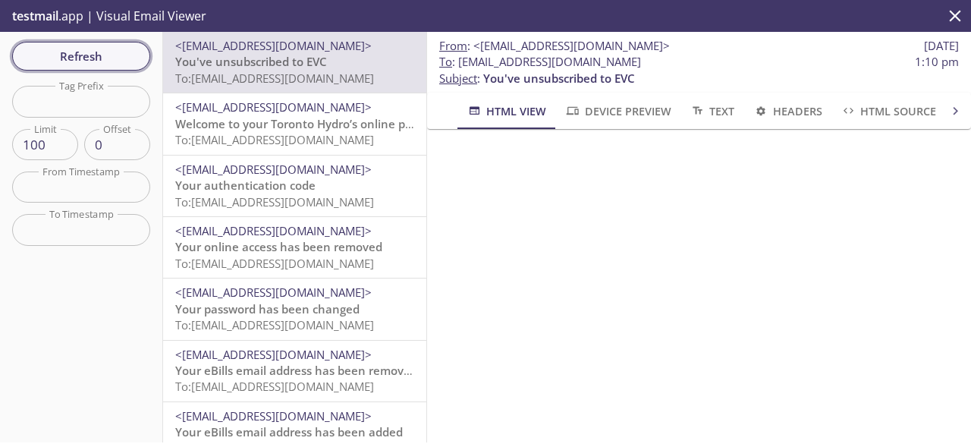
click at [122, 49] on span "Refresh" at bounding box center [81, 56] width 114 height 20
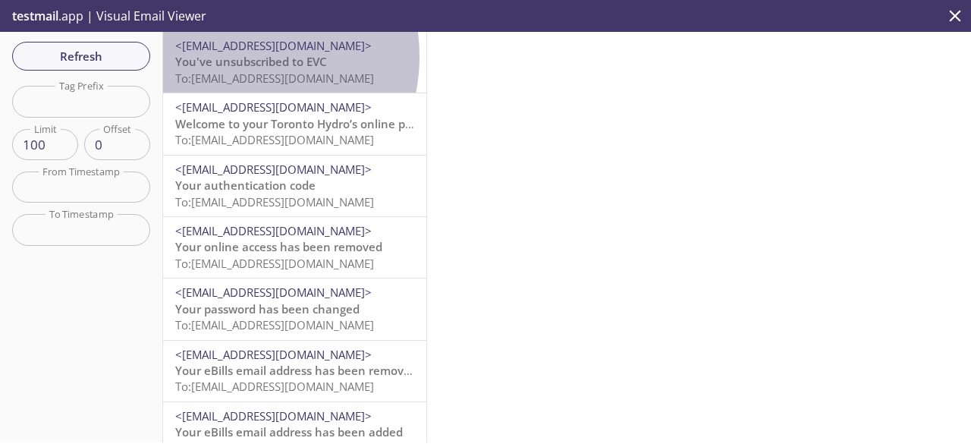
click at [229, 56] on span "You've unsubscribed to EVC" at bounding box center [251, 61] width 152 height 15
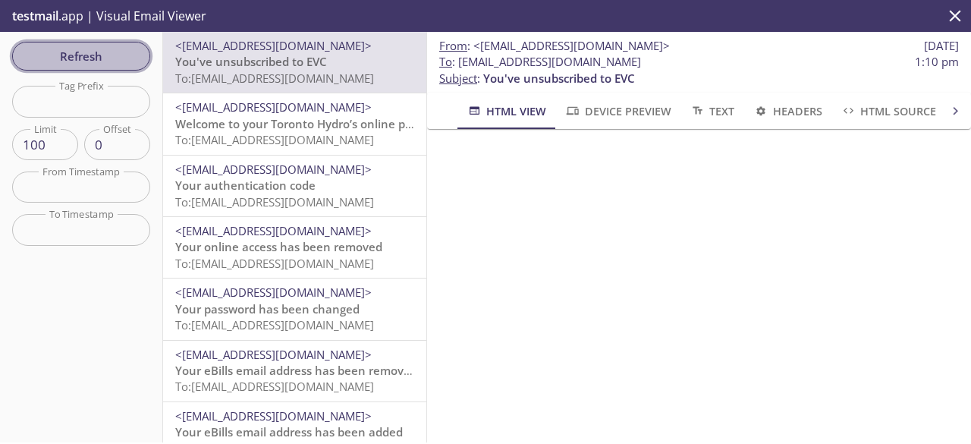
click at [127, 58] on span "Refresh" at bounding box center [81, 56] width 114 height 20
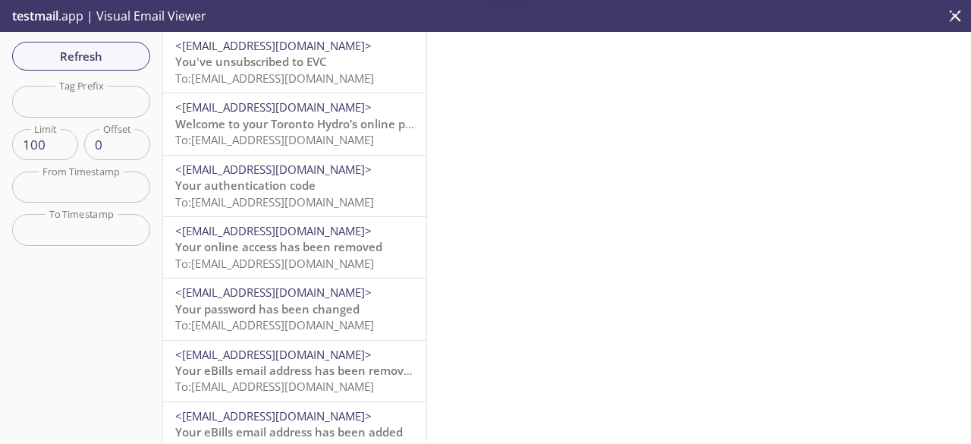
click at [219, 60] on span "You've unsubscribed to EVC" at bounding box center [251, 61] width 152 height 15
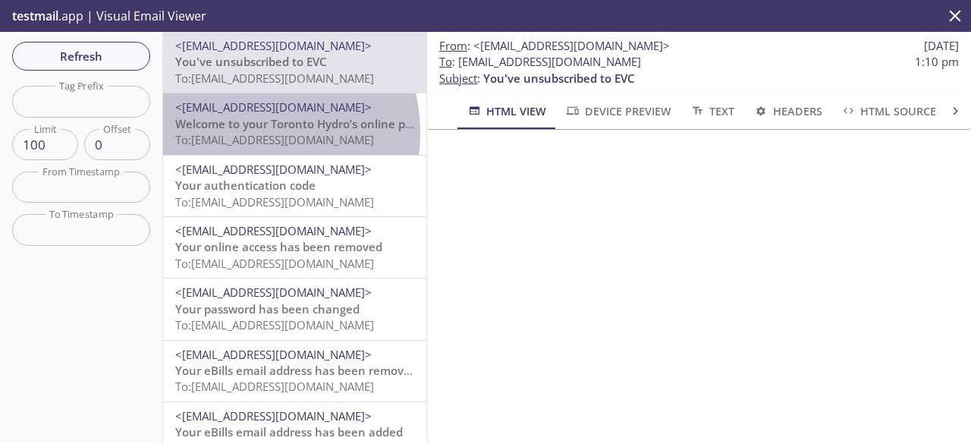
click at [232, 134] on span "To: [EMAIL_ADDRESS][DOMAIN_NAME]" at bounding box center [274, 139] width 199 height 15
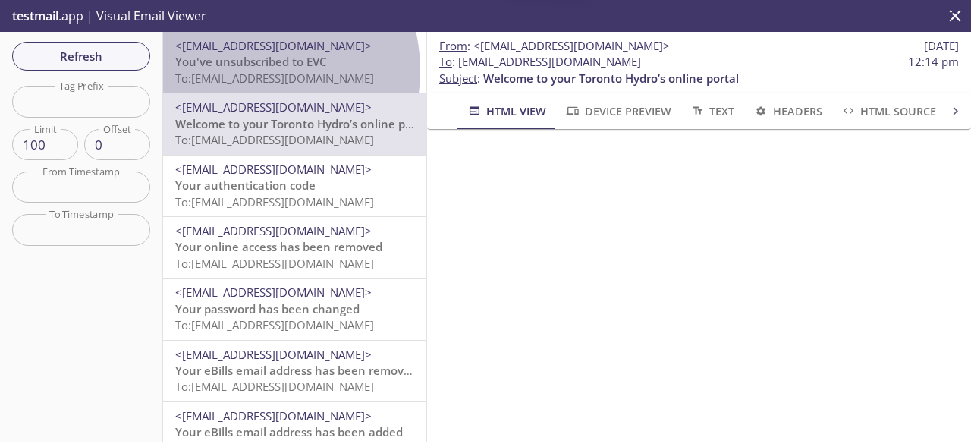
click at [245, 71] on span "To: [EMAIL_ADDRESS][DOMAIN_NAME]" at bounding box center [274, 78] width 199 height 15
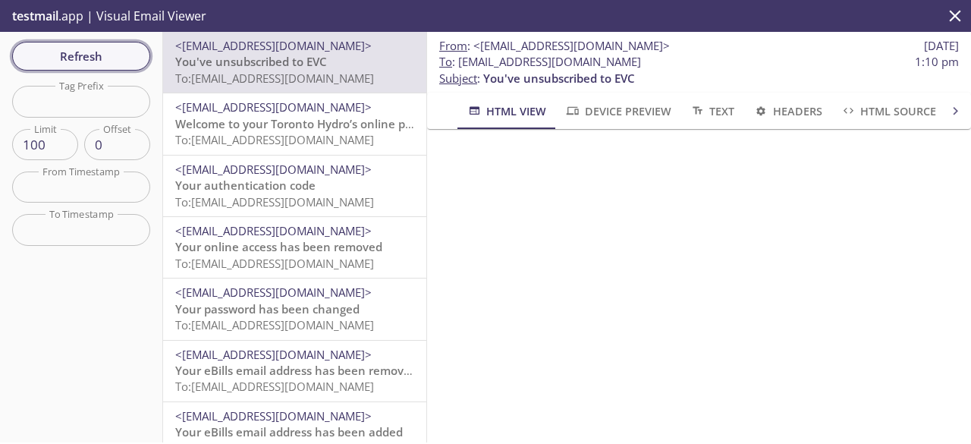
click at [100, 52] on span "Refresh" at bounding box center [81, 56] width 114 height 20
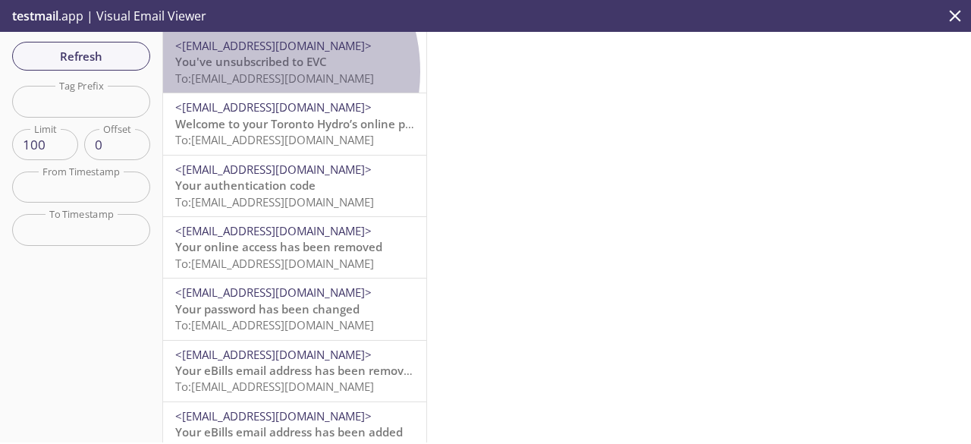
click at [247, 71] on span "To: [EMAIL_ADDRESS][DOMAIN_NAME]" at bounding box center [274, 78] width 199 height 15
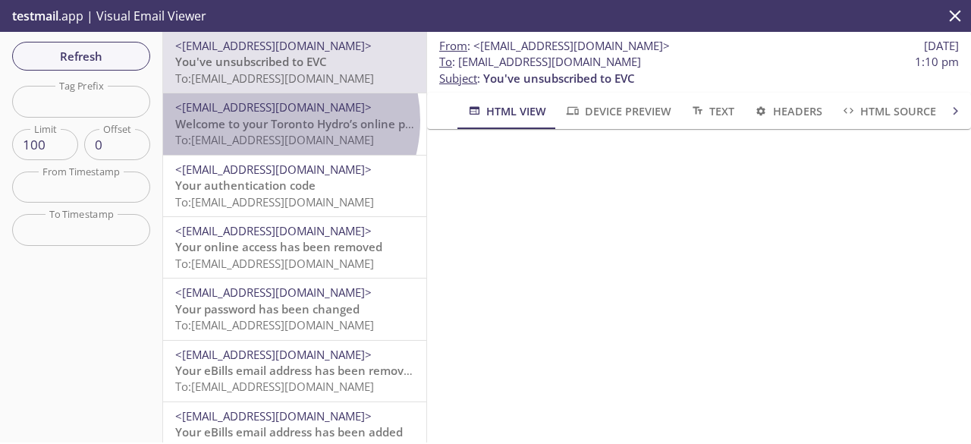
click at [275, 120] on span "Welcome to your Toronto Hydro’s online portal" at bounding box center [303, 123] width 256 height 15
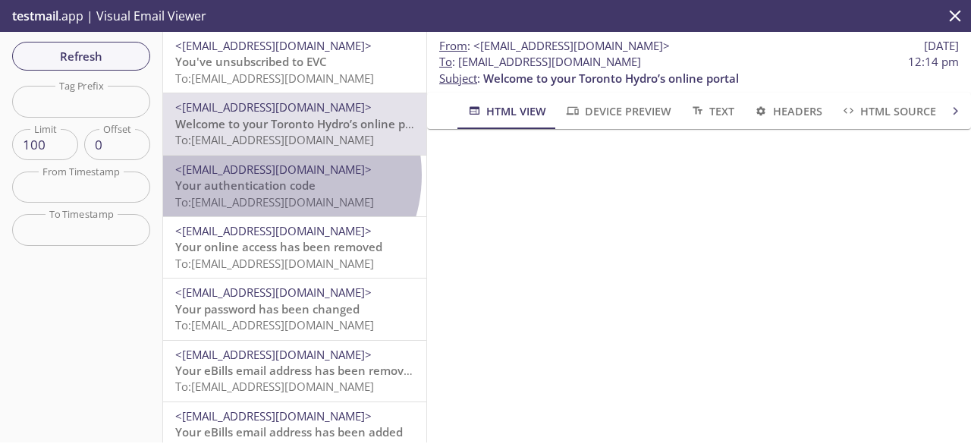
click at [269, 175] on span "<[EMAIL_ADDRESS][DOMAIN_NAME]>" at bounding box center [273, 169] width 197 height 15
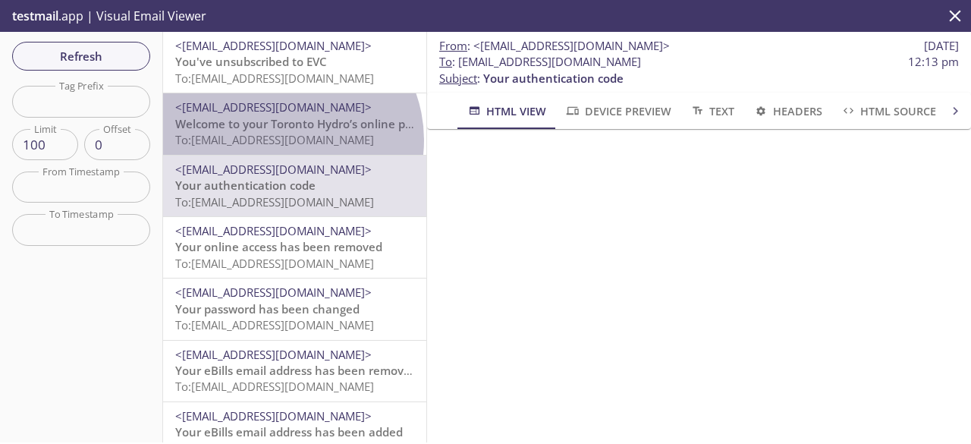
click at [284, 140] on span "To: [EMAIL_ADDRESS][DOMAIN_NAME]" at bounding box center [274, 139] width 199 height 15
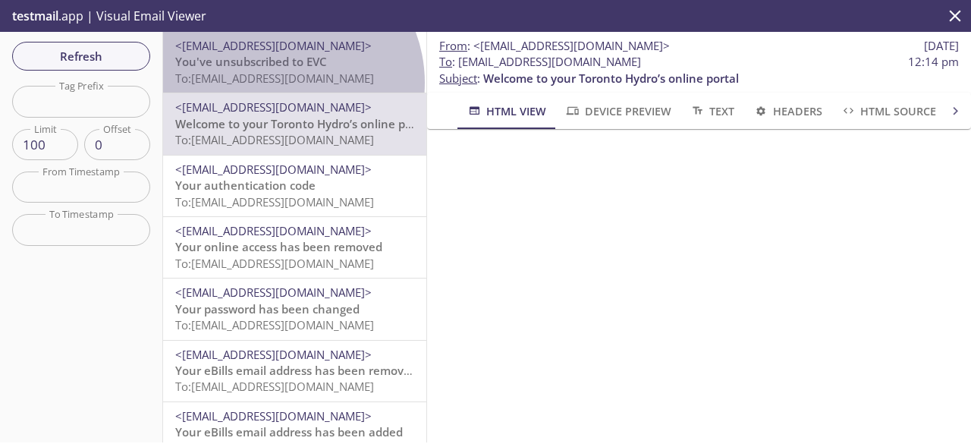
click at [279, 83] on span "To: [EMAIL_ADDRESS][DOMAIN_NAME]" at bounding box center [274, 78] width 199 height 15
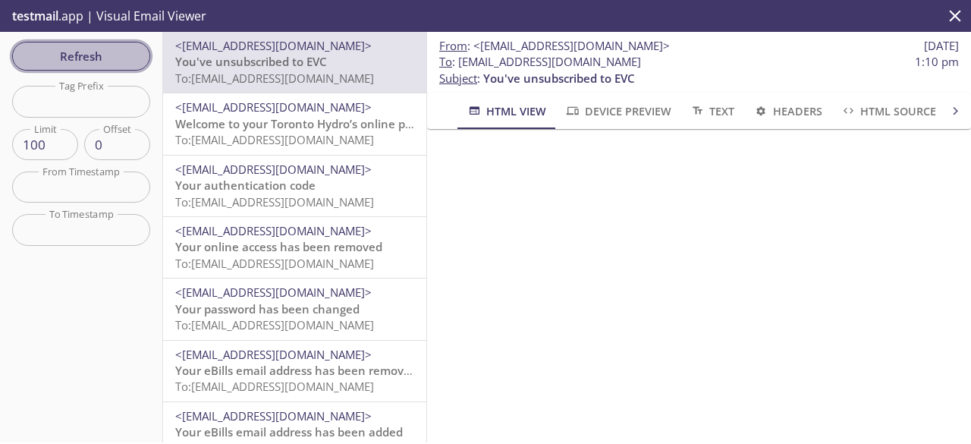
click at [120, 48] on span "Refresh" at bounding box center [81, 56] width 114 height 20
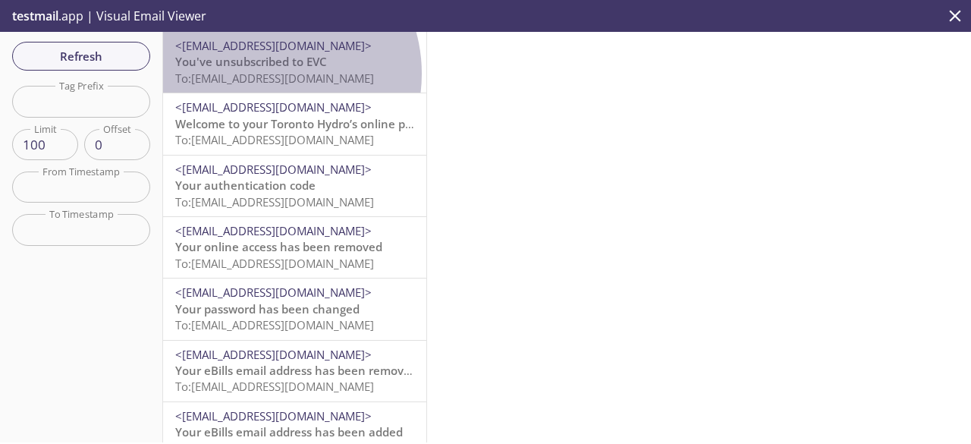
click at [265, 74] on span "To: [EMAIL_ADDRESS][DOMAIN_NAME]" at bounding box center [274, 78] width 199 height 15
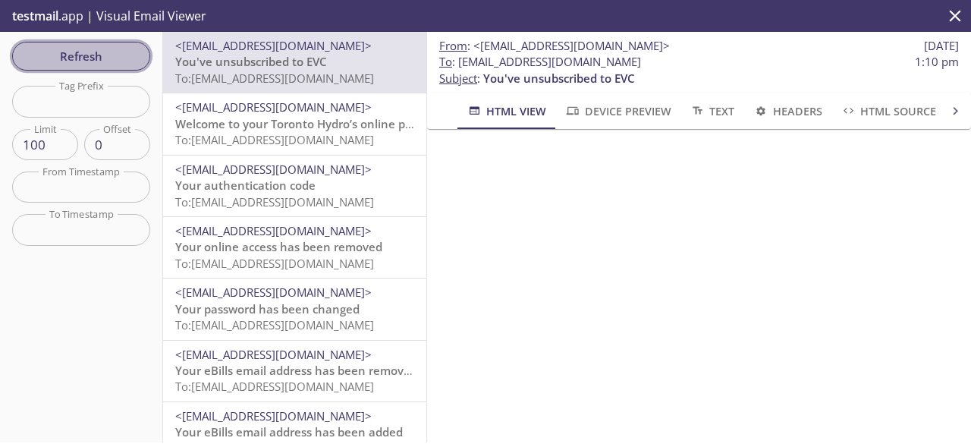
click at [102, 52] on span "Refresh" at bounding box center [81, 56] width 114 height 20
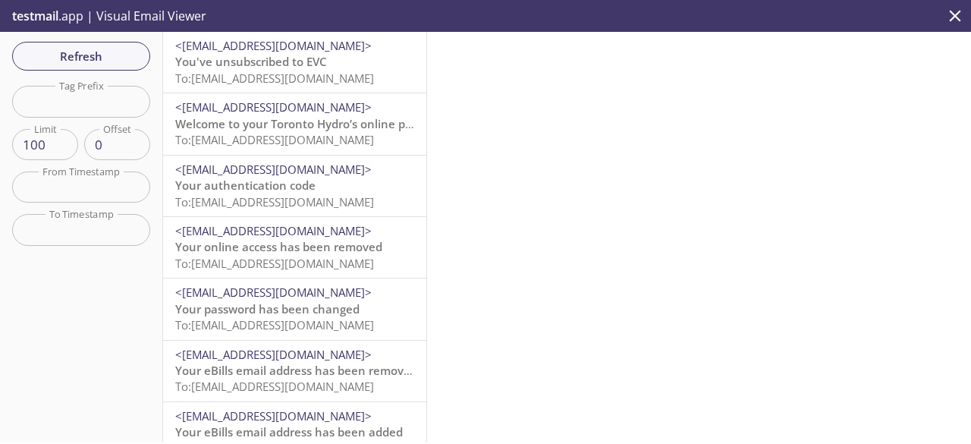
click at [244, 69] on span "You've unsubscribed to EVC" at bounding box center [251, 61] width 152 height 15
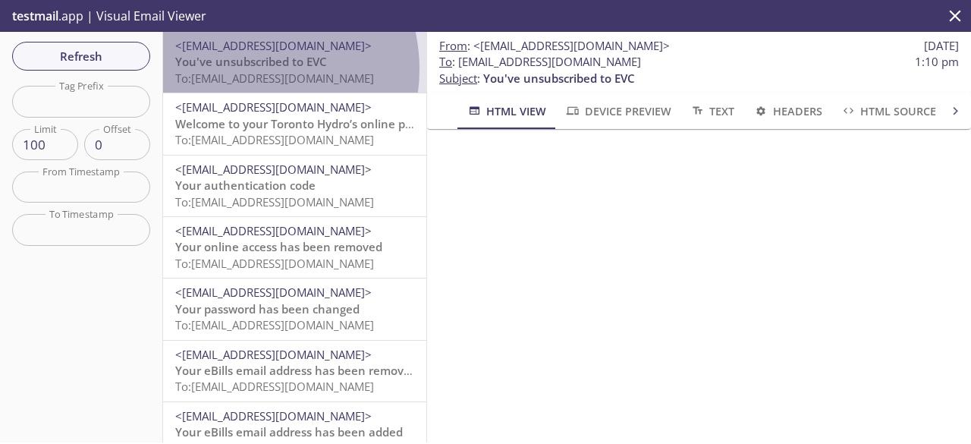
click at [244, 69] on span "You've unsubscribed to EVC" at bounding box center [251, 61] width 152 height 15
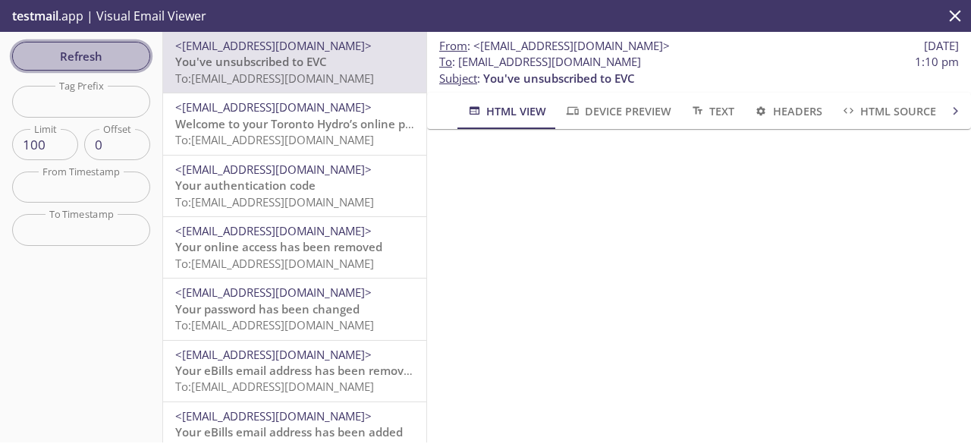
click at [114, 63] on span "Refresh" at bounding box center [81, 56] width 114 height 20
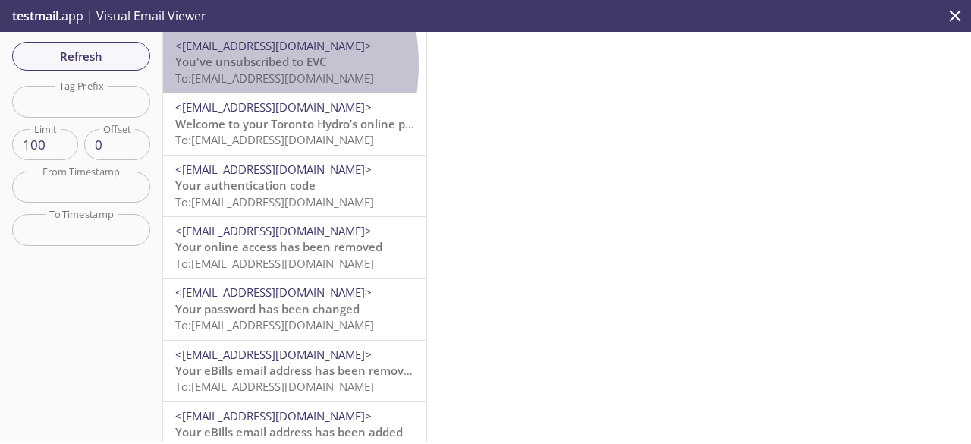
click at [218, 65] on span "You've unsubscribed to EVC" at bounding box center [251, 61] width 152 height 15
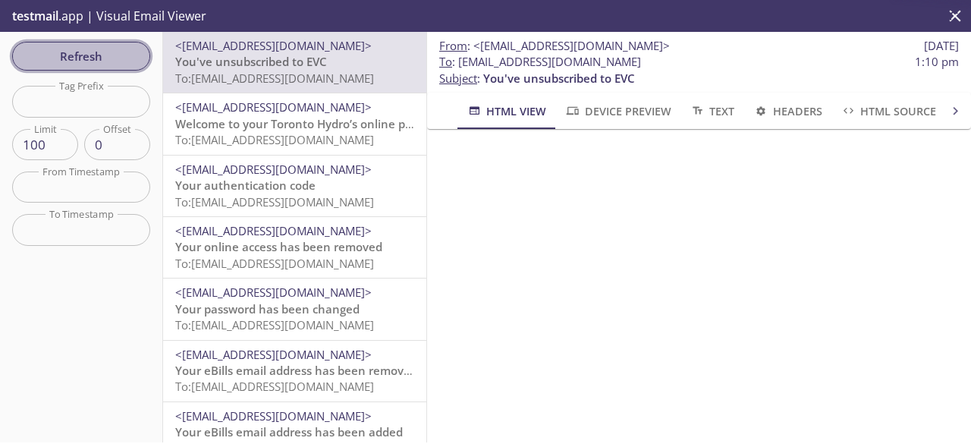
click at [118, 51] on span "Refresh" at bounding box center [81, 56] width 114 height 20
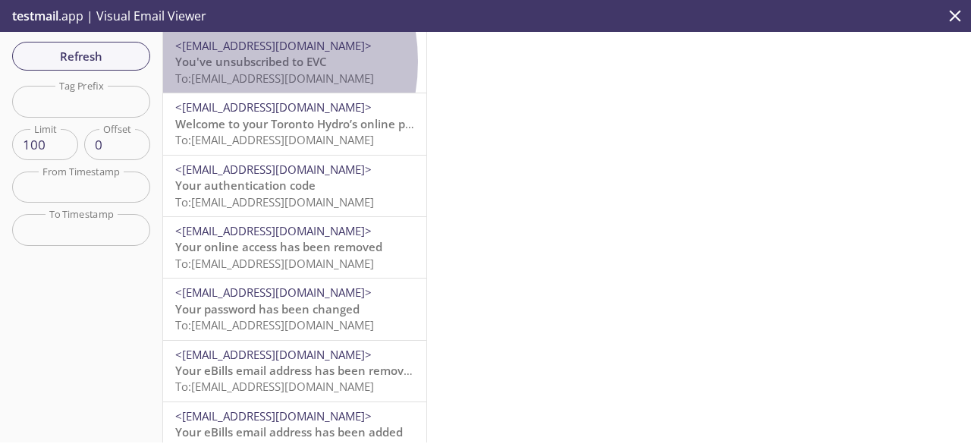
click at [224, 61] on span "You've unsubscribed to EVC" at bounding box center [251, 61] width 152 height 15
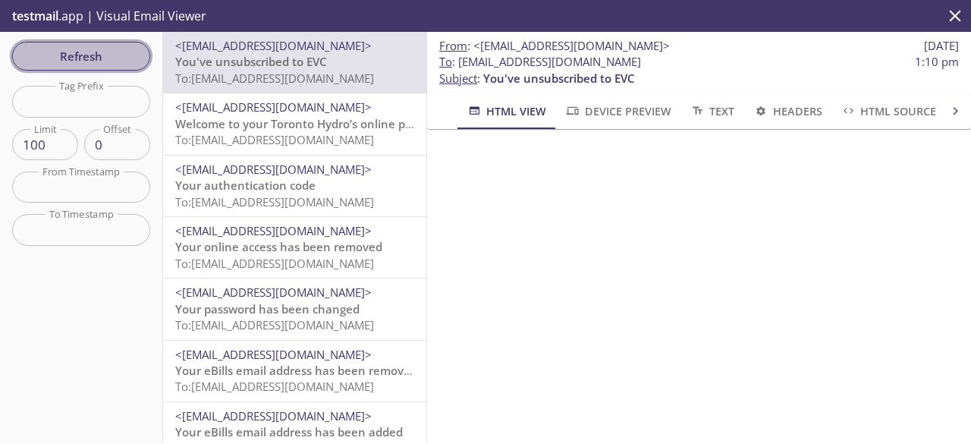
click at [137, 54] on span "Refresh" at bounding box center [81, 56] width 114 height 20
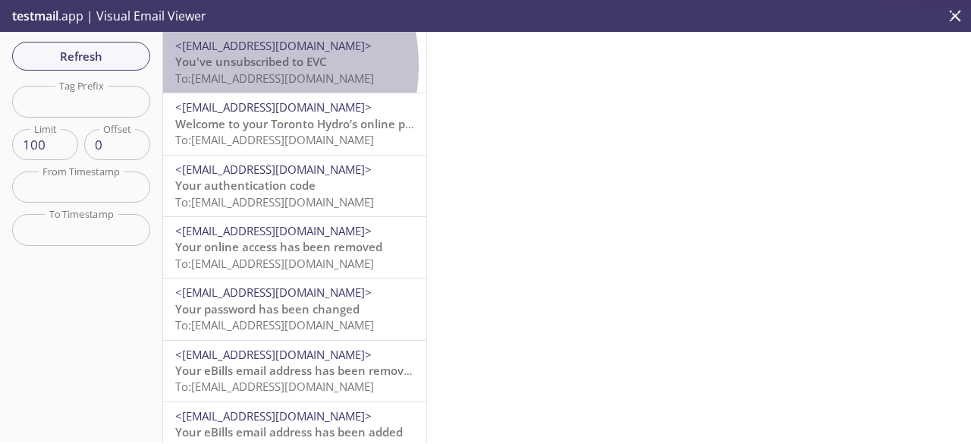
click at [229, 66] on span "You've unsubscribed to EVC" at bounding box center [251, 61] width 152 height 15
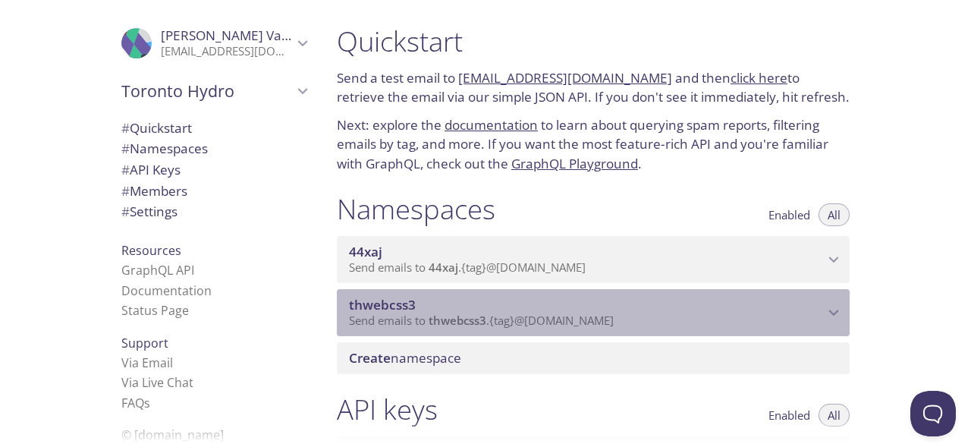
click at [770, 316] on p "Send emails to thwebcss3 . {tag} @inbox.testmail.app" at bounding box center [586, 320] width 475 height 15
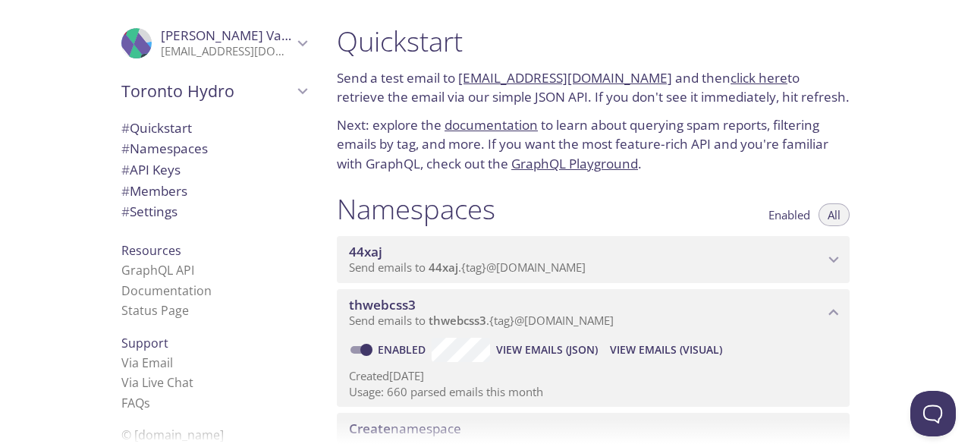
click at [674, 352] on span "View Emails (Visual)" at bounding box center [666, 350] width 112 height 18
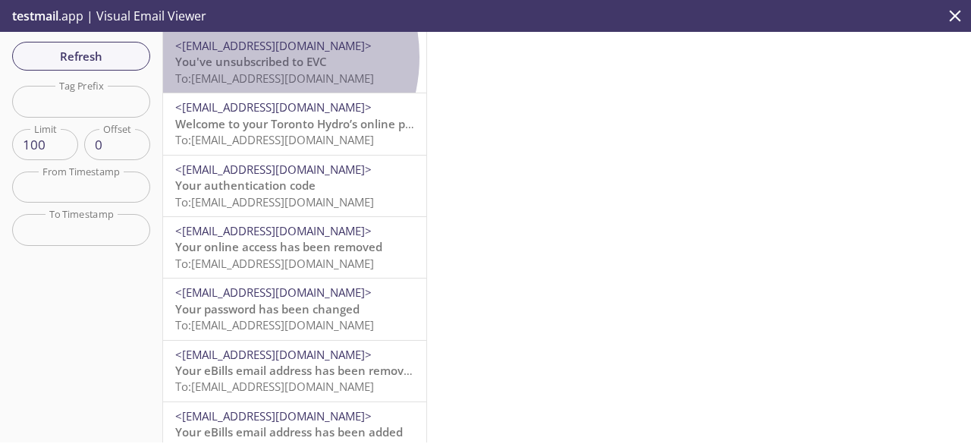
click at [252, 57] on span "You've unsubscribed to EVC" at bounding box center [251, 61] width 152 height 15
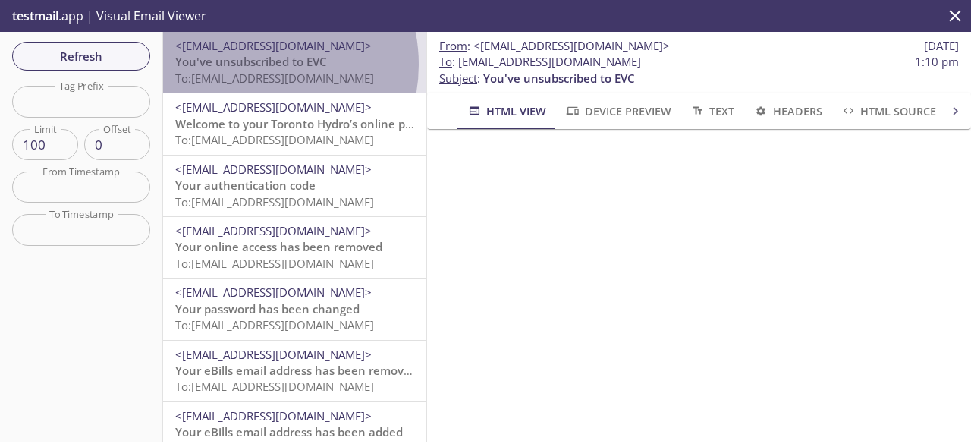
click at [252, 65] on span "You've unsubscribed to EVC" at bounding box center [251, 61] width 152 height 15
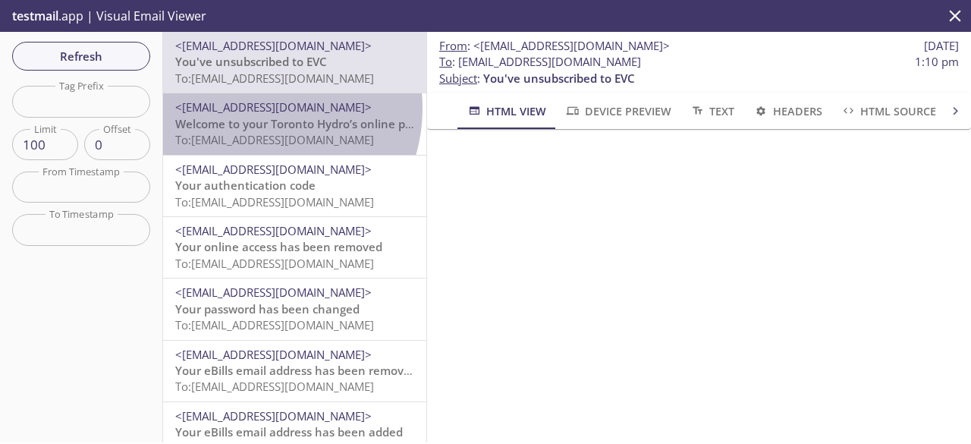
click at [253, 108] on span "<[EMAIL_ADDRESS][DOMAIN_NAME]>" at bounding box center [273, 106] width 197 height 15
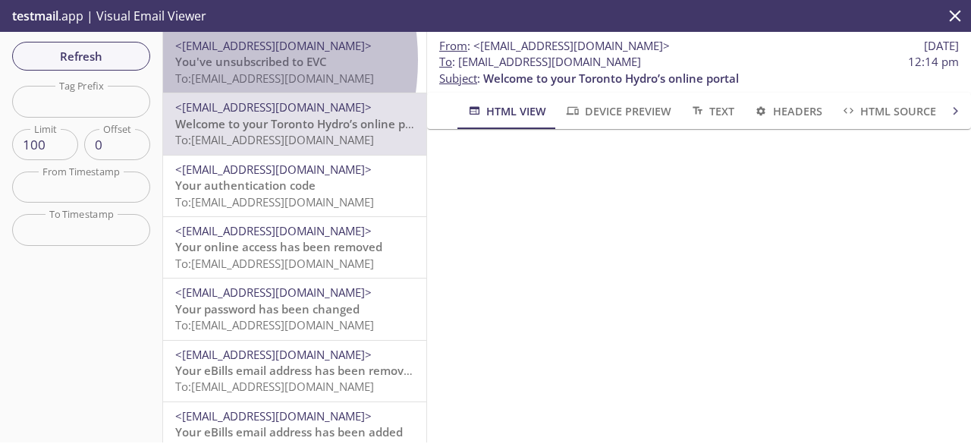
click at [184, 60] on span "You've unsubscribed to EVC" at bounding box center [251, 61] width 152 height 15
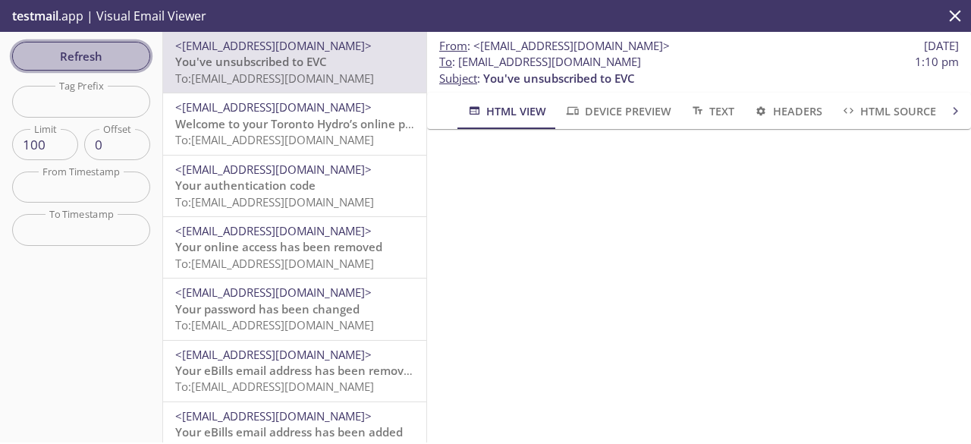
click at [97, 49] on span "Refresh" at bounding box center [81, 56] width 114 height 20
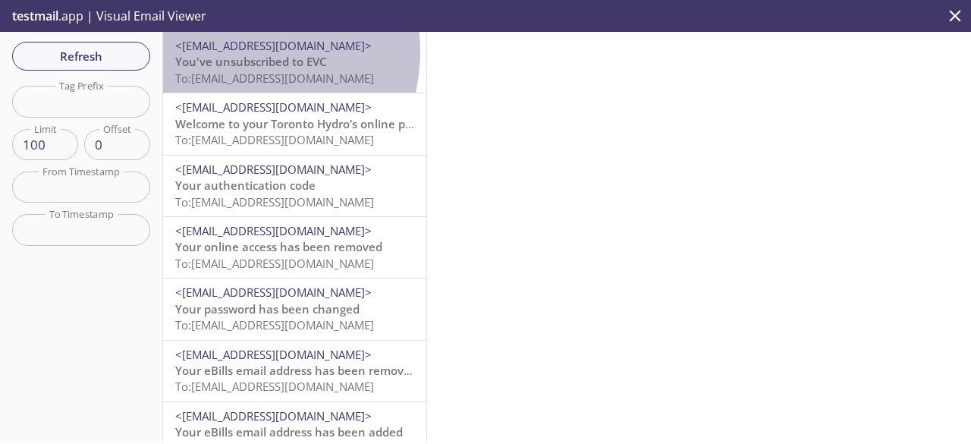
click at [229, 51] on span "<[EMAIL_ADDRESS][DOMAIN_NAME]>" at bounding box center [273, 45] width 197 height 15
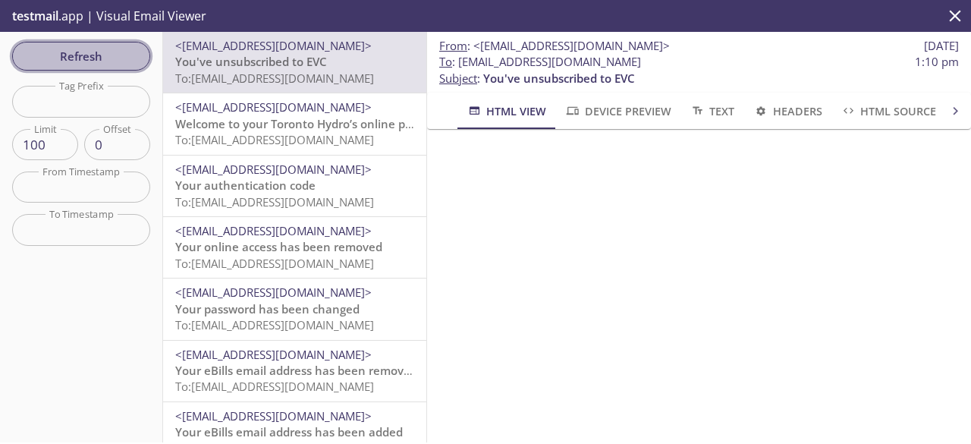
click at [106, 61] on span "Refresh" at bounding box center [81, 56] width 114 height 20
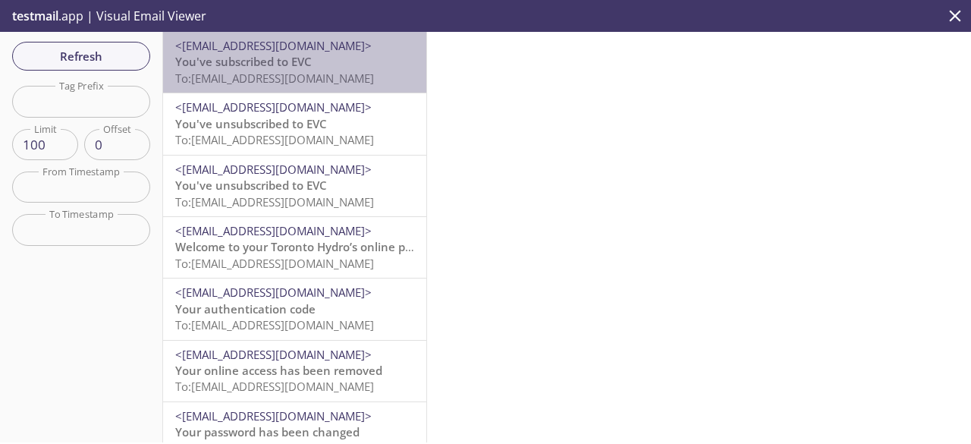
click at [302, 61] on span "You've subscribed to EVC" at bounding box center [243, 61] width 137 height 15
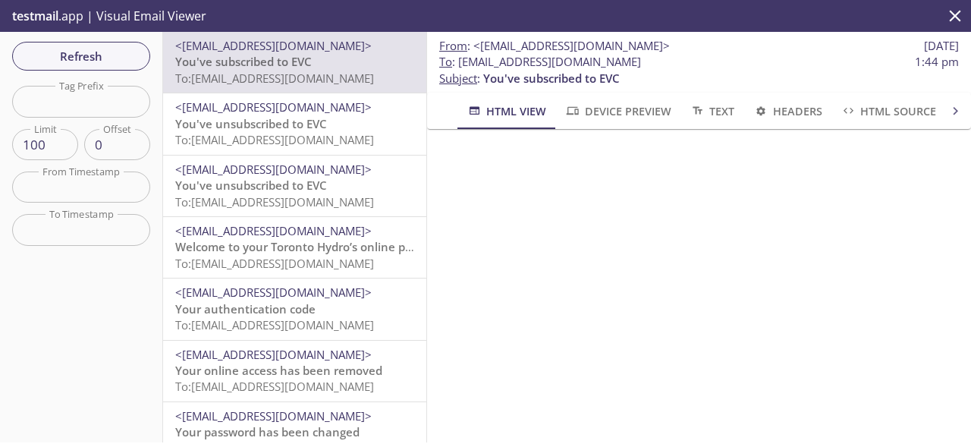
scroll to position [263, 0]
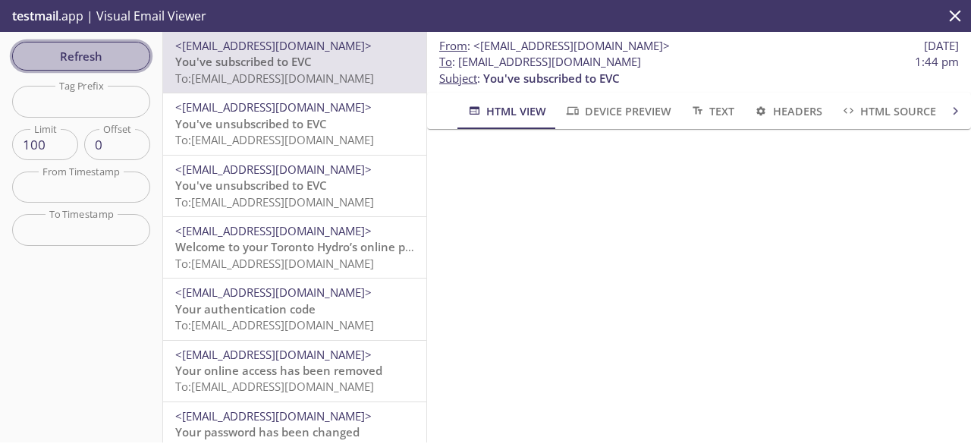
click at [100, 52] on span "Refresh" at bounding box center [81, 56] width 114 height 20
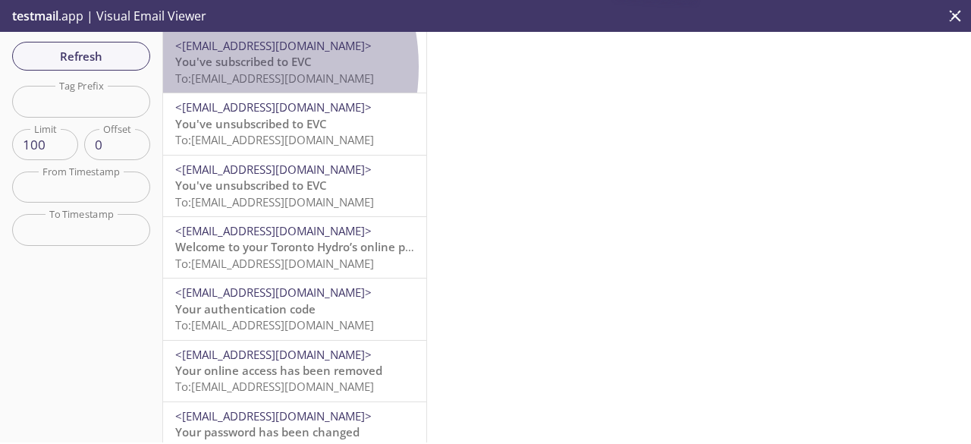
click at [208, 67] on span "You've subscribed to EVC" at bounding box center [243, 61] width 137 height 15
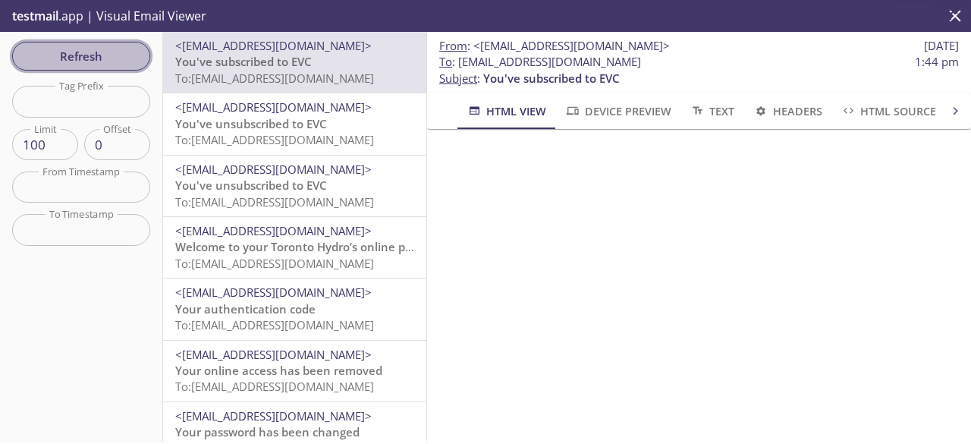
click at [99, 67] on button "Refresh" at bounding box center [81, 56] width 138 height 29
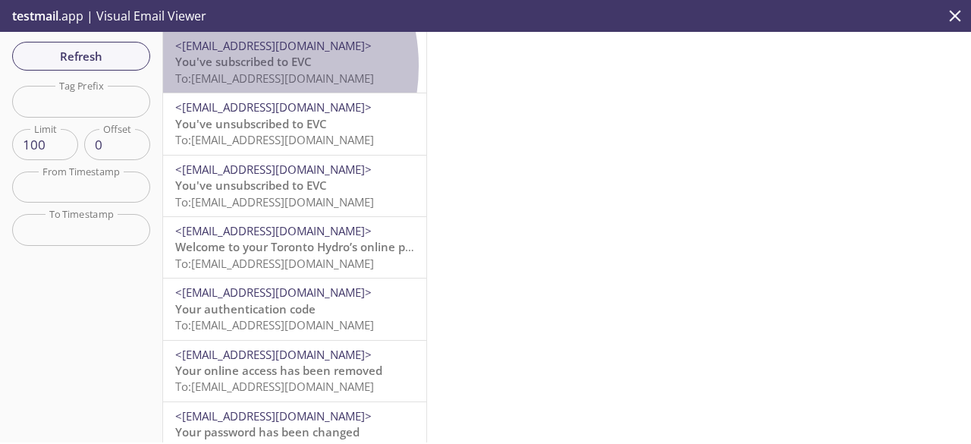
click at [228, 66] on span "You've subscribed to EVC" at bounding box center [243, 61] width 137 height 15
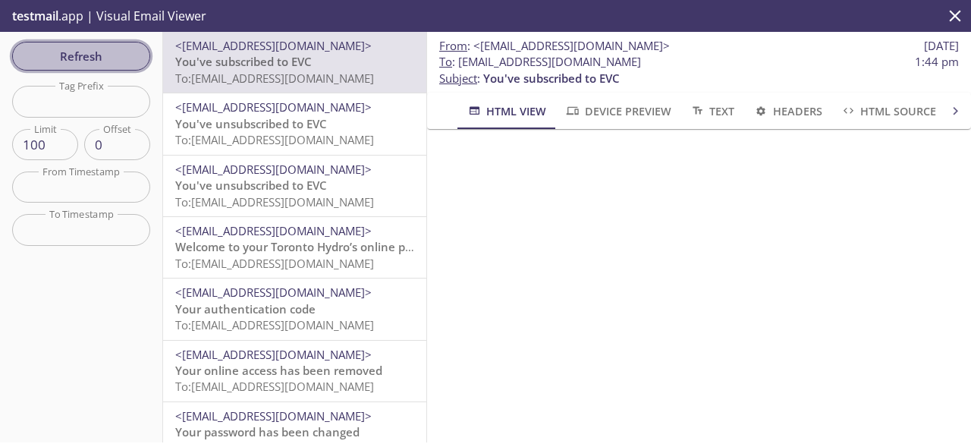
click at [103, 64] on span "Refresh" at bounding box center [81, 56] width 114 height 20
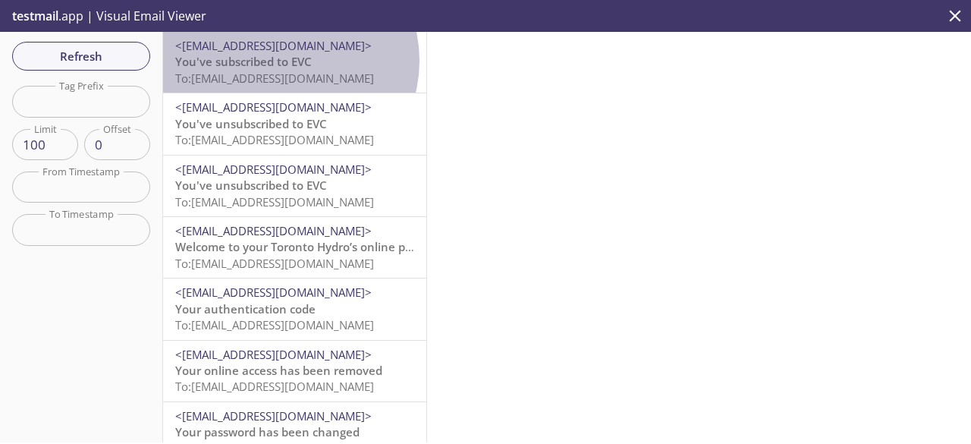
click at [282, 61] on span "You've subscribed to EVC" at bounding box center [243, 61] width 137 height 15
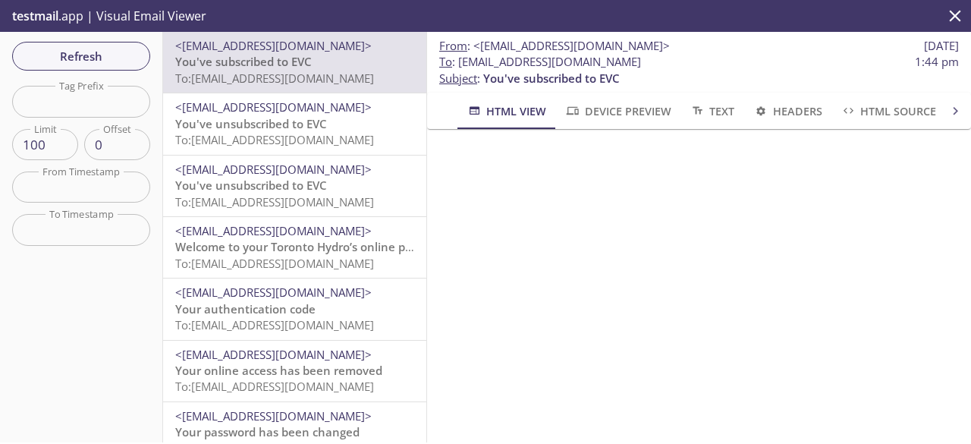
scroll to position [263, 0]
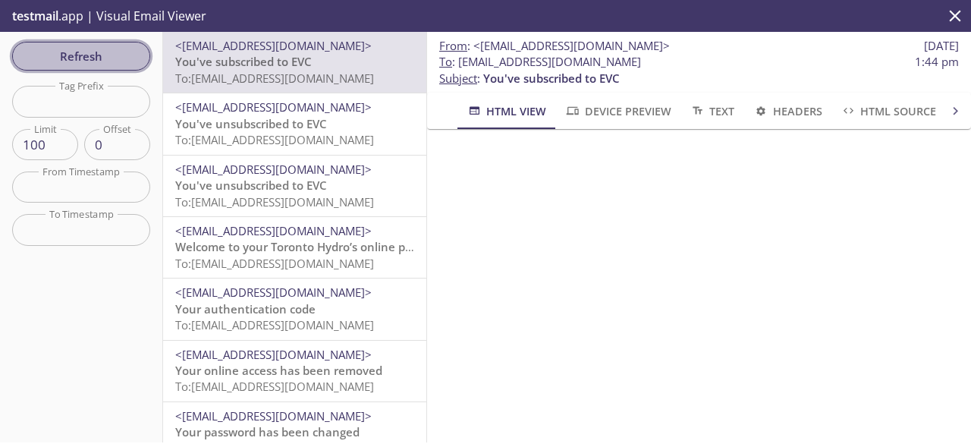
click at [109, 48] on span "Refresh" at bounding box center [81, 56] width 114 height 20
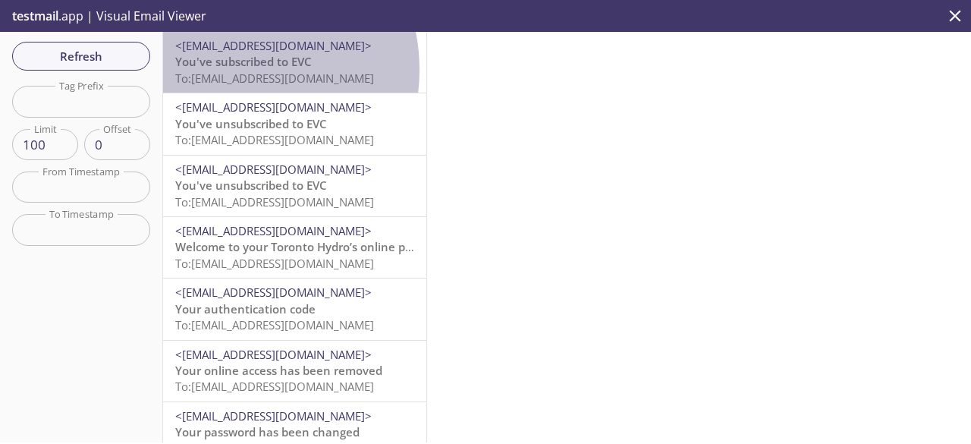
click at [224, 71] on span "To: [EMAIL_ADDRESS][DOMAIN_NAME]" at bounding box center [274, 78] width 199 height 15
